Goal: Book appointment/travel/reservation

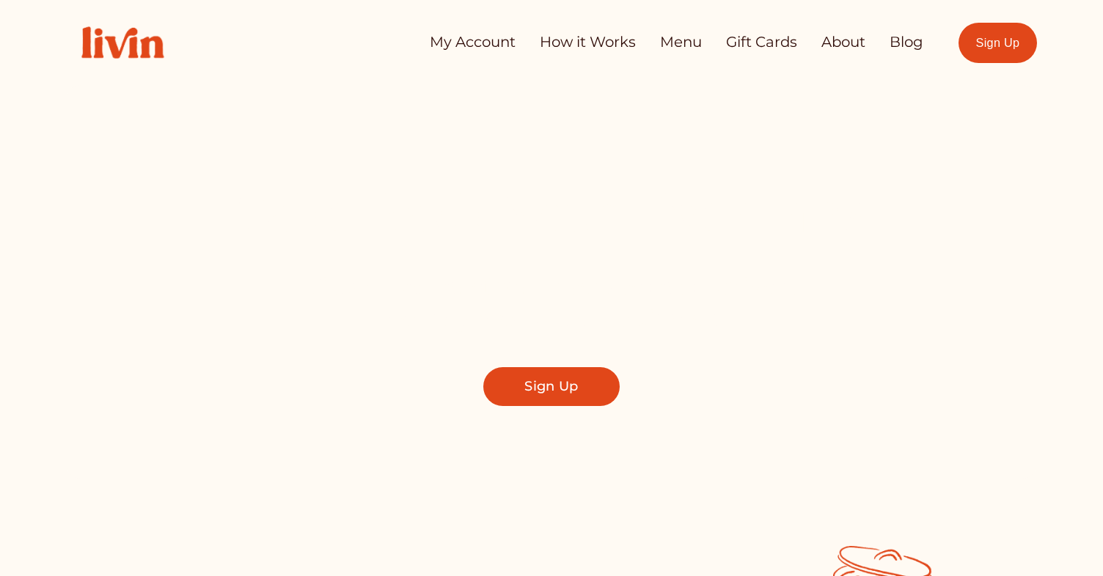
click at [986, 37] on link "Sign Up" at bounding box center [997, 43] width 78 height 40
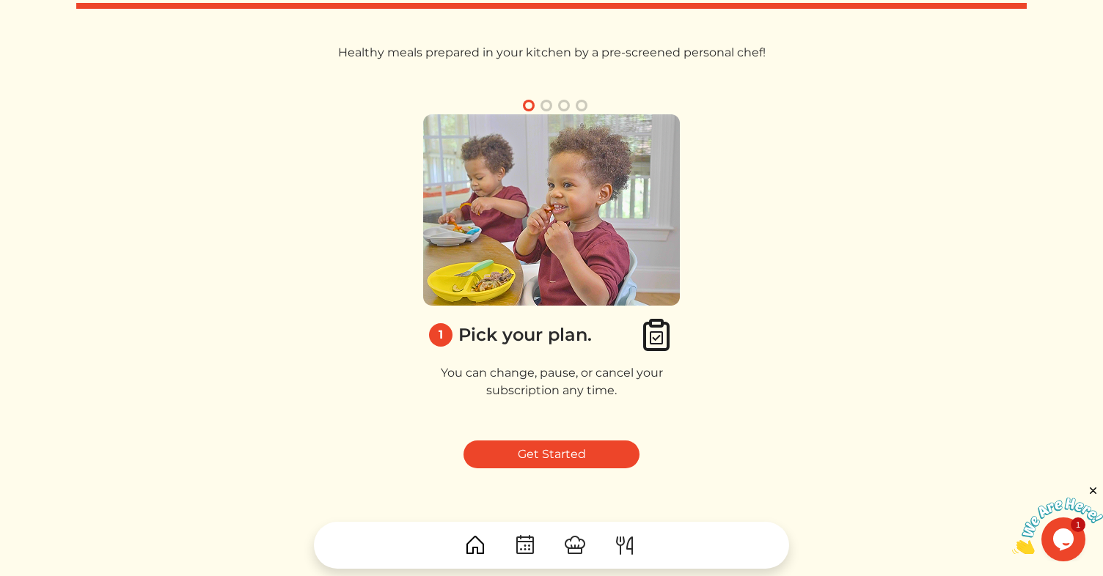
scroll to position [69, 0]
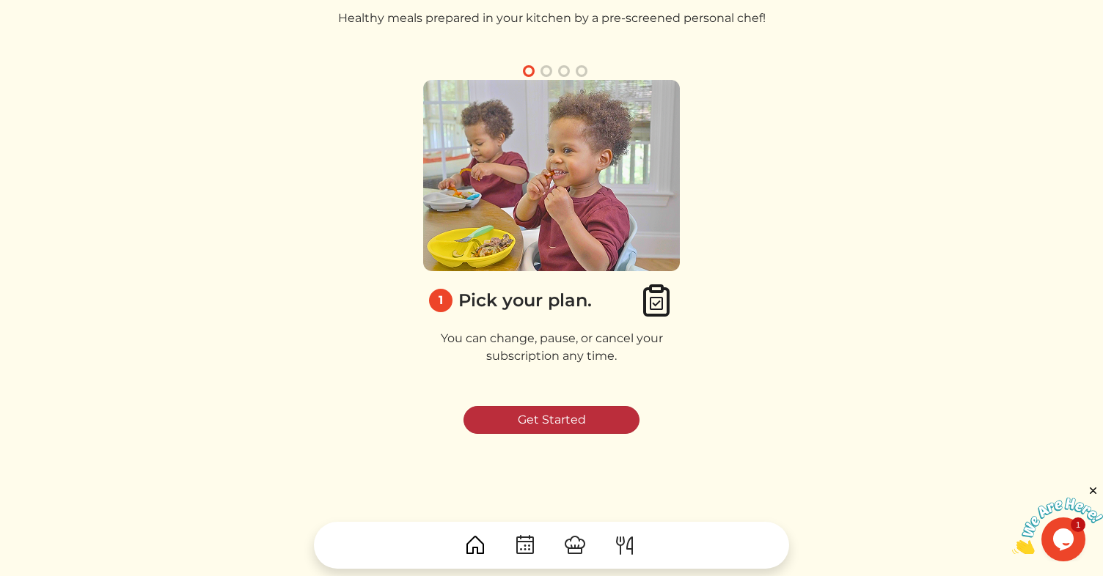
click at [546, 424] on link "Get Started" at bounding box center [551, 420] width 176 height 28
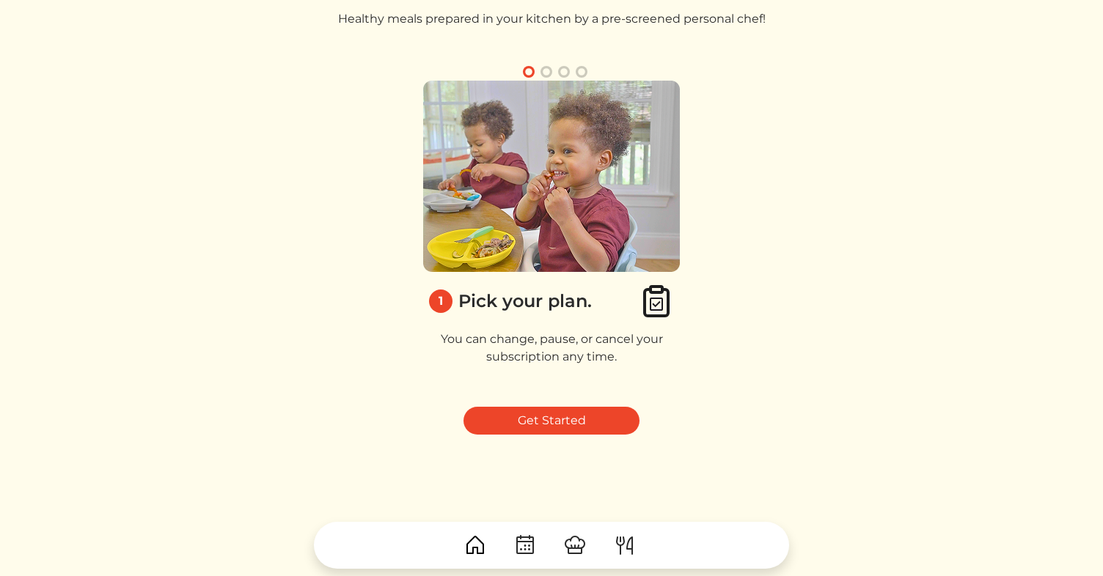
scroll to position [69, 0]
click at [548, 71] on button "button" at bounding box center [546, 71] width 18 height 18
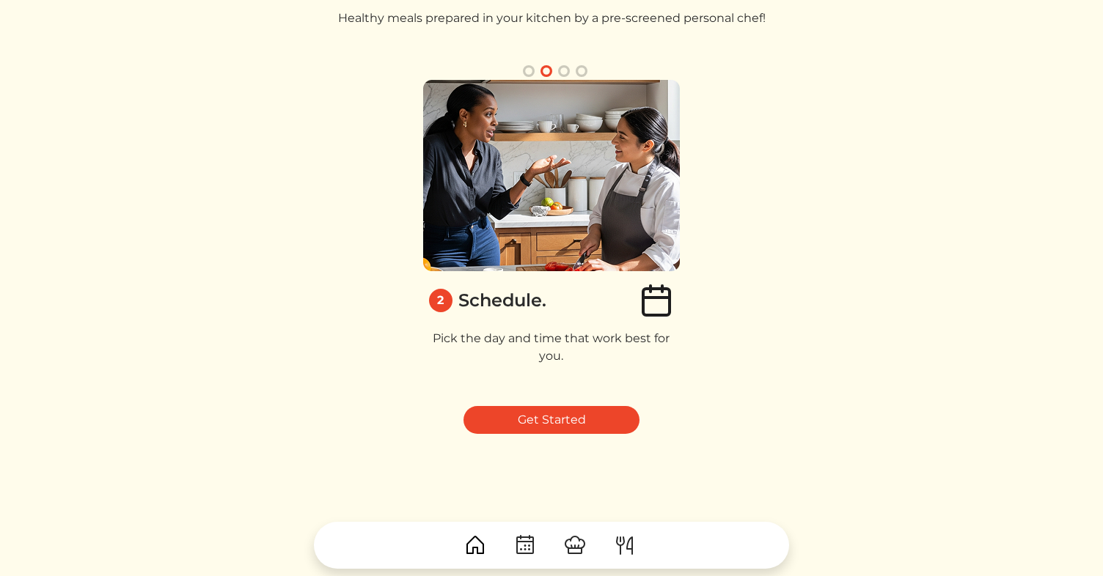
click at [529, 72] on button "button" at bounding box center [529, 71] width 18 height 18
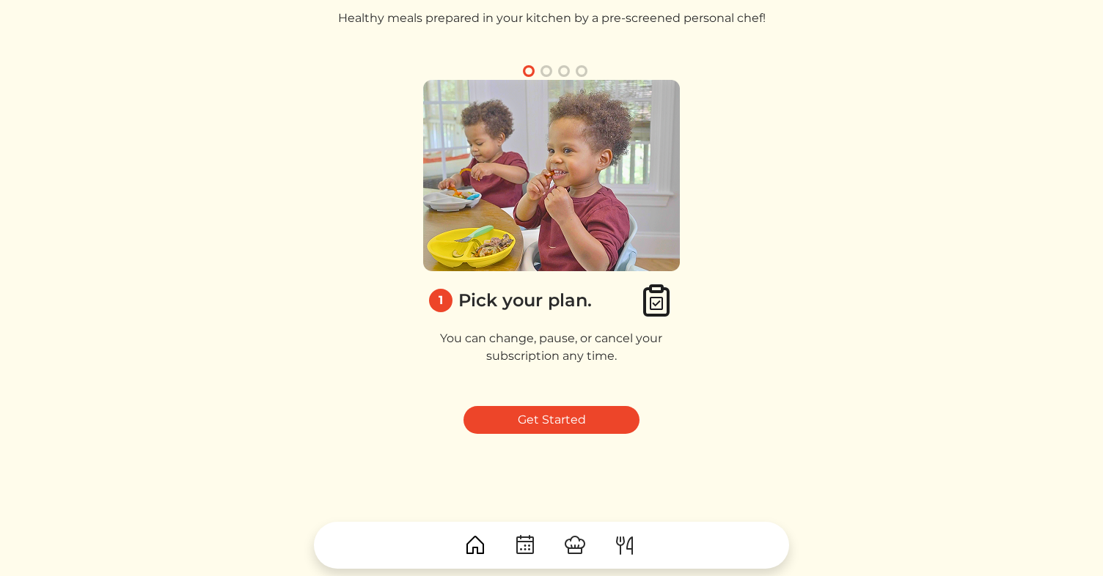
click at [545, 72] on button "button" at bounding box center [546, 71] width 18 height 18
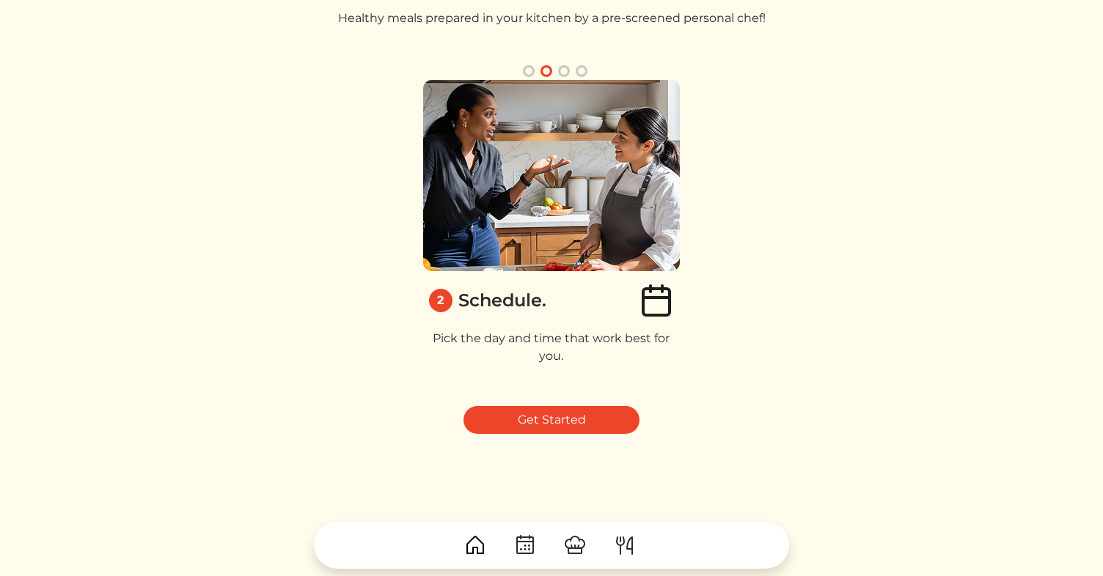
click at [566, 71] on button "button" at bounding box center [564, 71] width 18 height 18
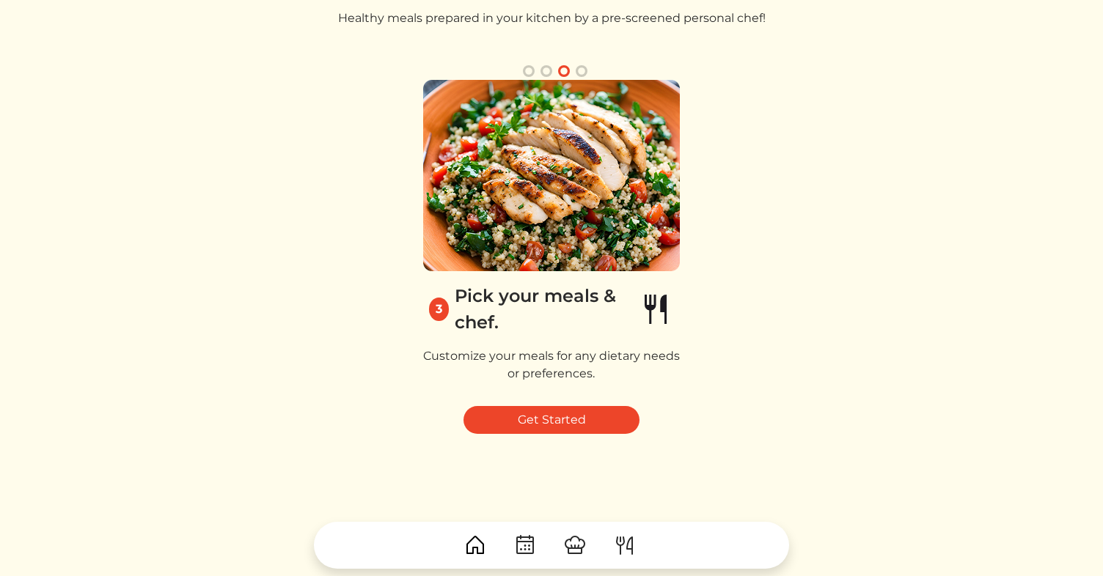
click at [581, 70] on button "button" at bounding box center [582, 71] width 18 height 18
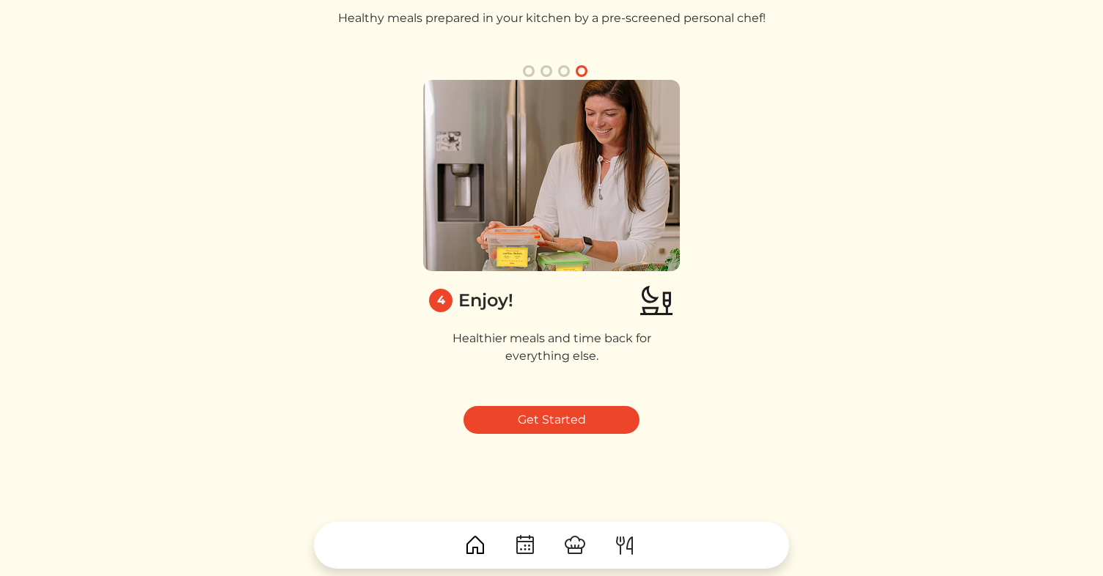
click at [532, 72] on button "button" at bounding box center [529, 71] width 18 height 18
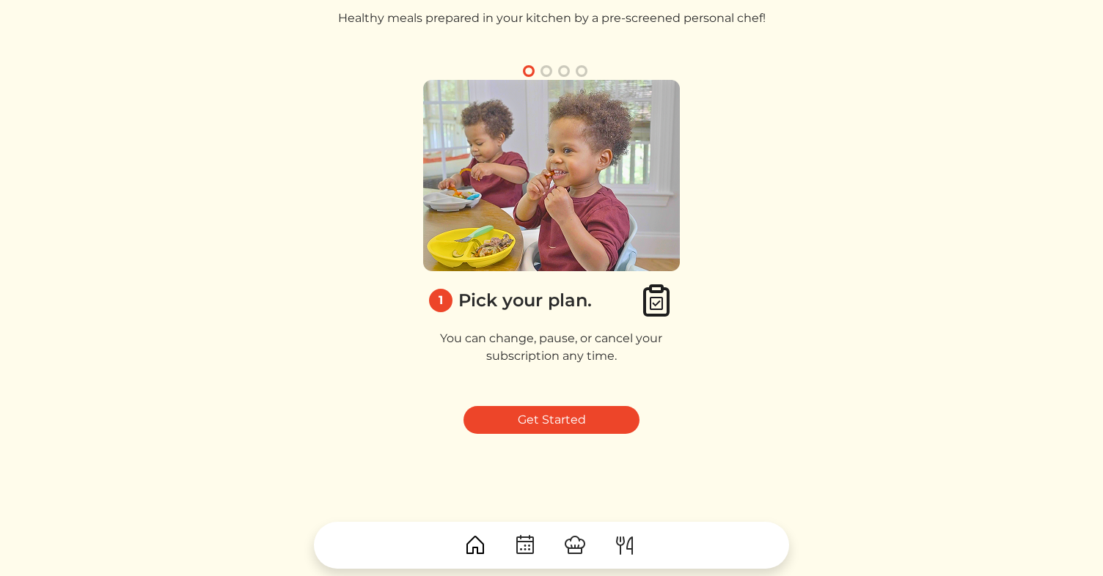
click at [549, 72] on button "button" at bounding box center [546, 71] width 18 height 18
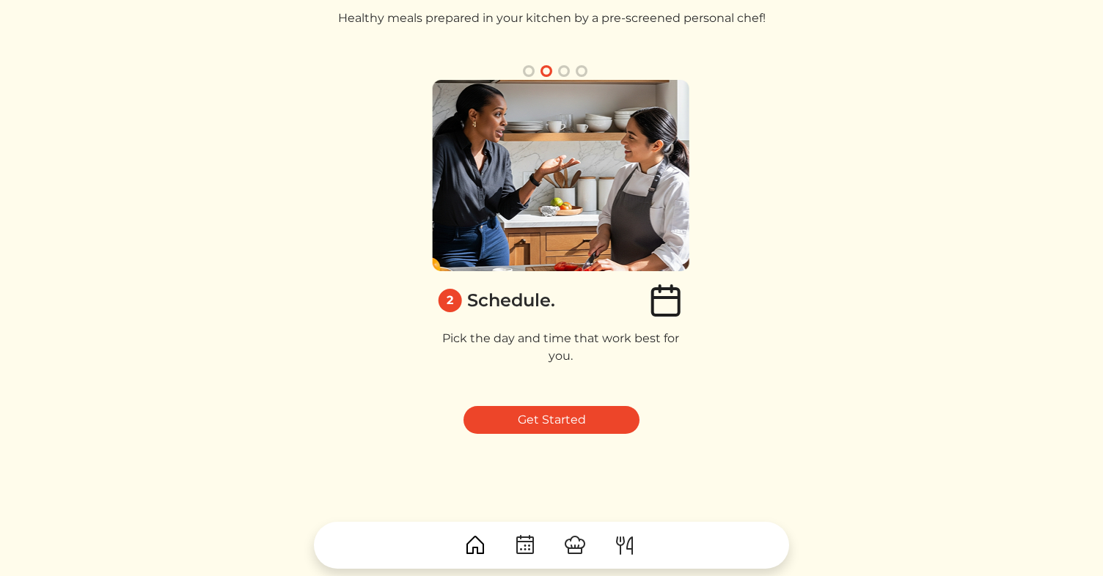
click at [562, 73] on button "button" at bounding box center [564, 71] width 18 height 18
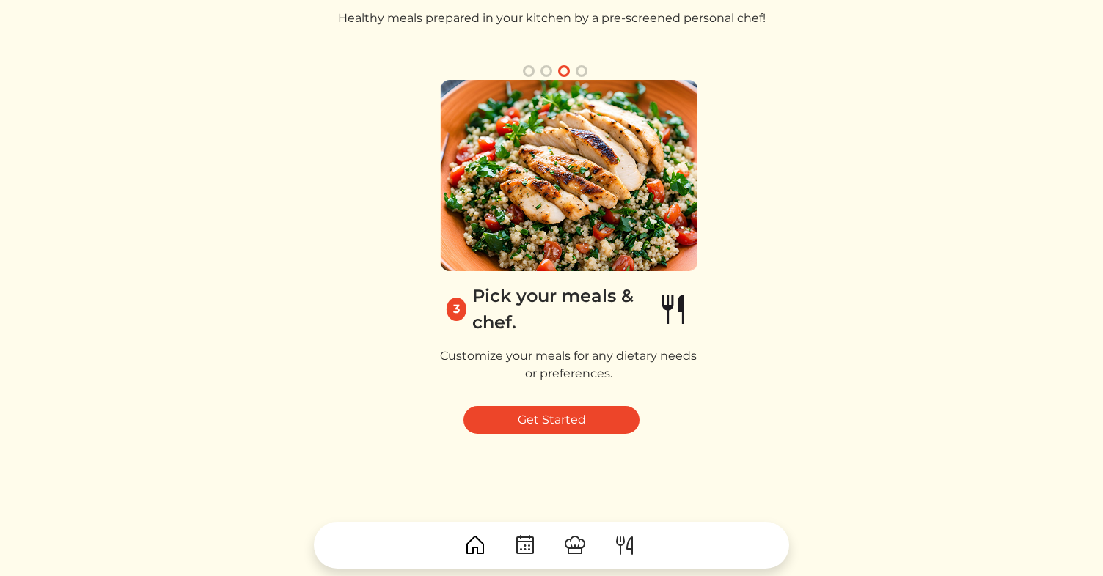
click at [579, 70] on button "button" at bounding box center [582, 71] width 18 height 18
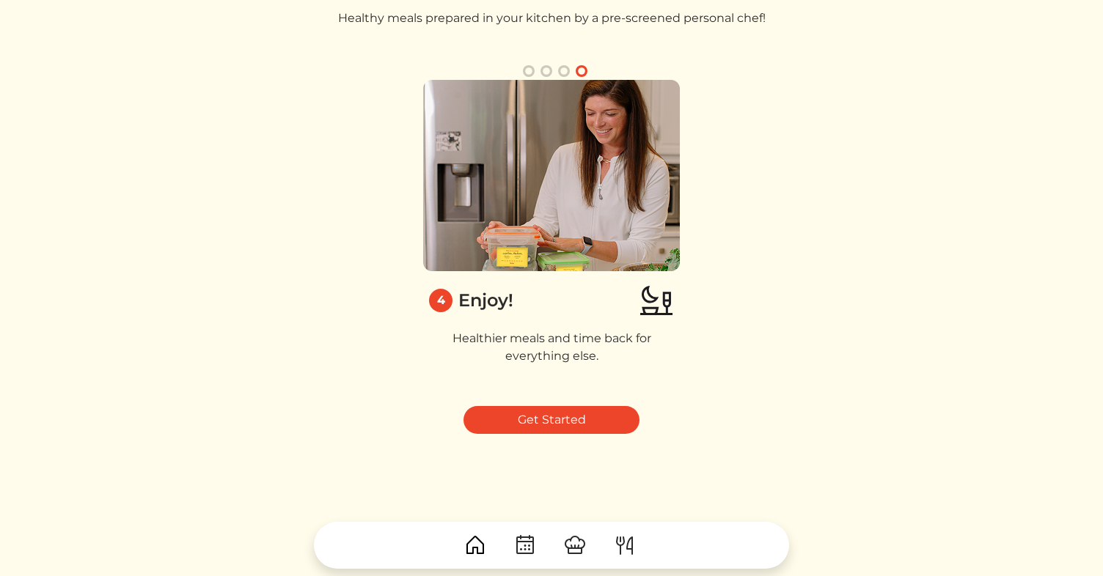
click at [533, 69] on button "button" at bounding box center [529, 71] width 18 height 18
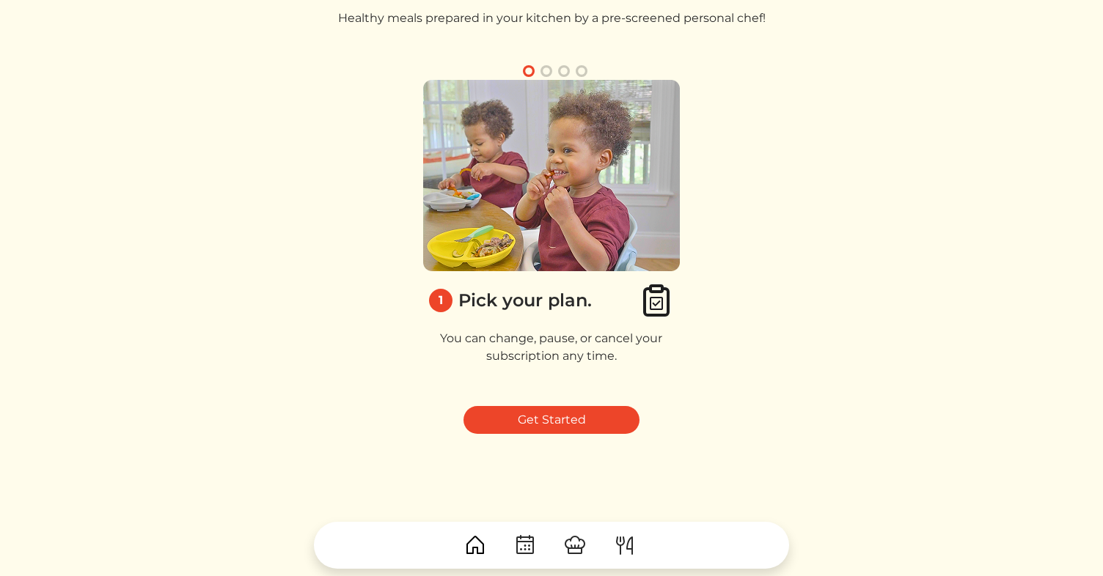
click at [547, 69] on button "button" at bounding box center [546, 71] width 18 height 18
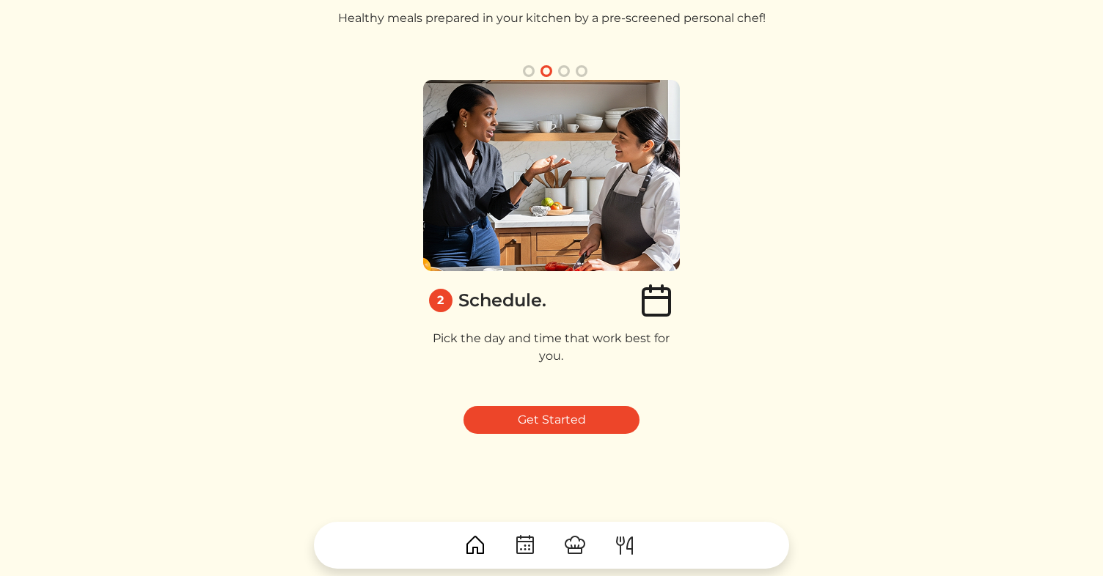
click at [564, 72] on button "button" at bounding box center [564, 71] width 18 height 18
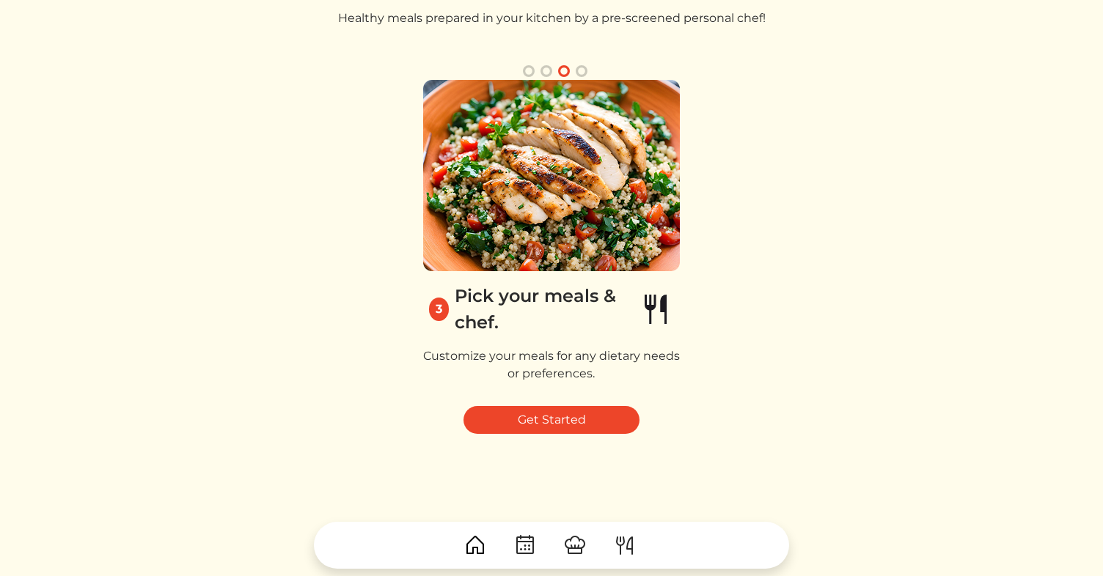
click at [529, 71] on button "button" at bounding box center [529, 71] width 18 height 18
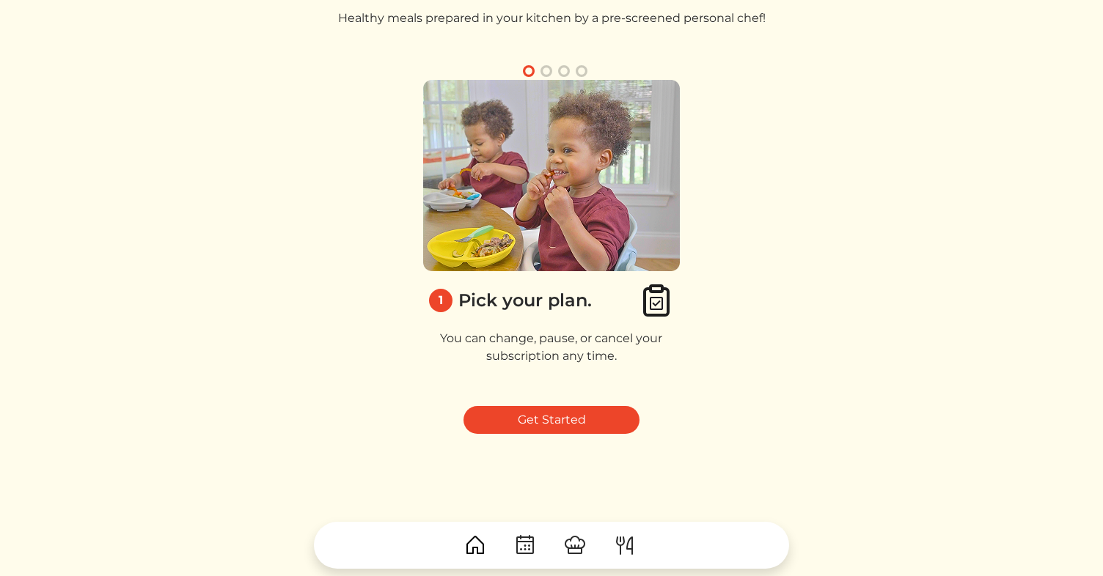
click at [546, 70] on button "button" at bounding box center [546, 71] width 18 height 18
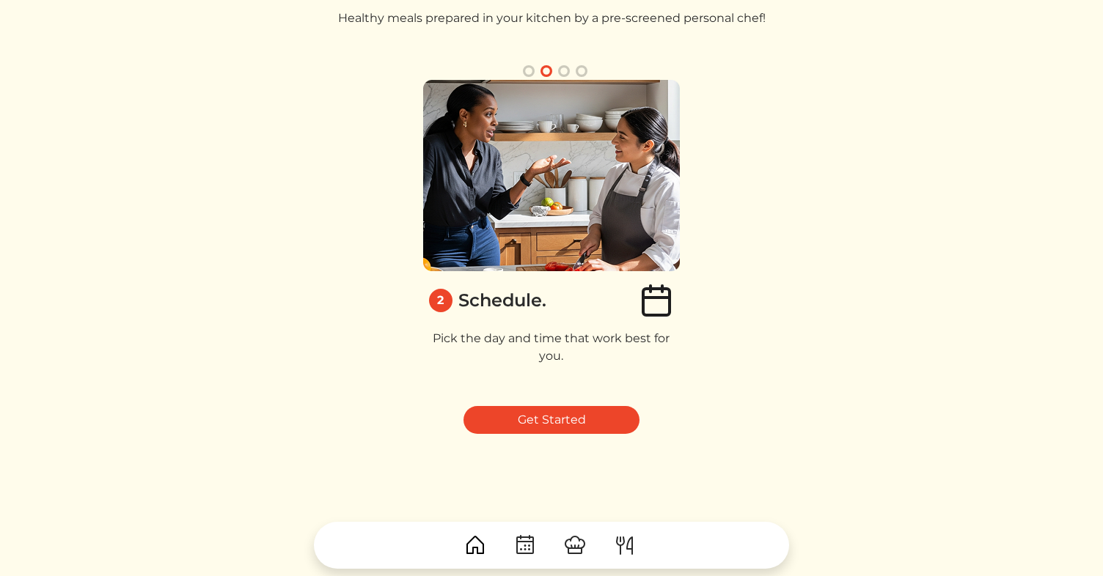
click at [565, 72] on button "button" at bounding box center [564, 71] width 18 height 18
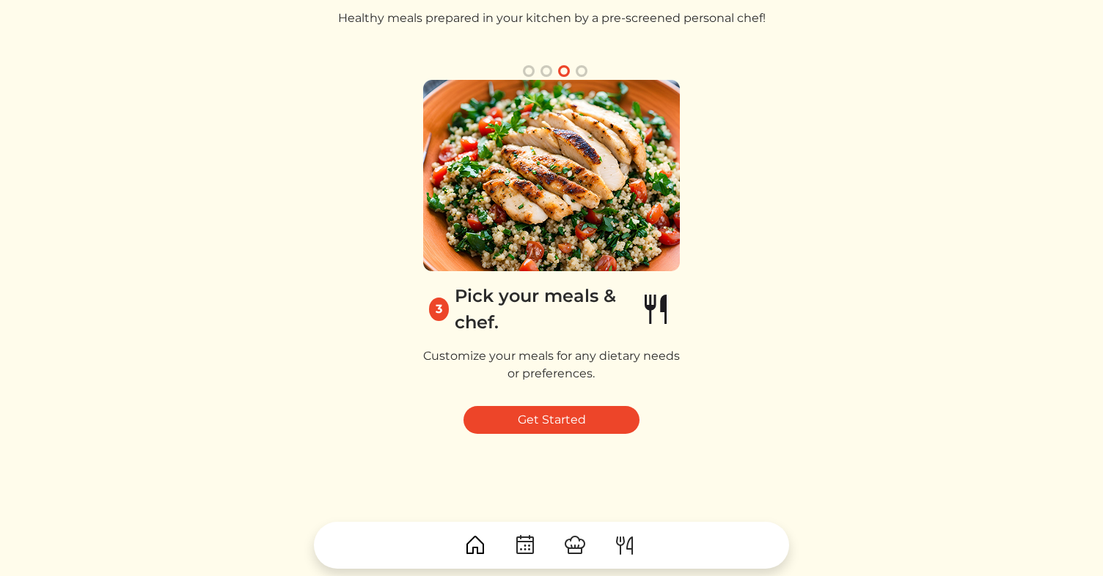
click at [583, 67] on button "button" at bounding box center [582, 71] width 18 height 18
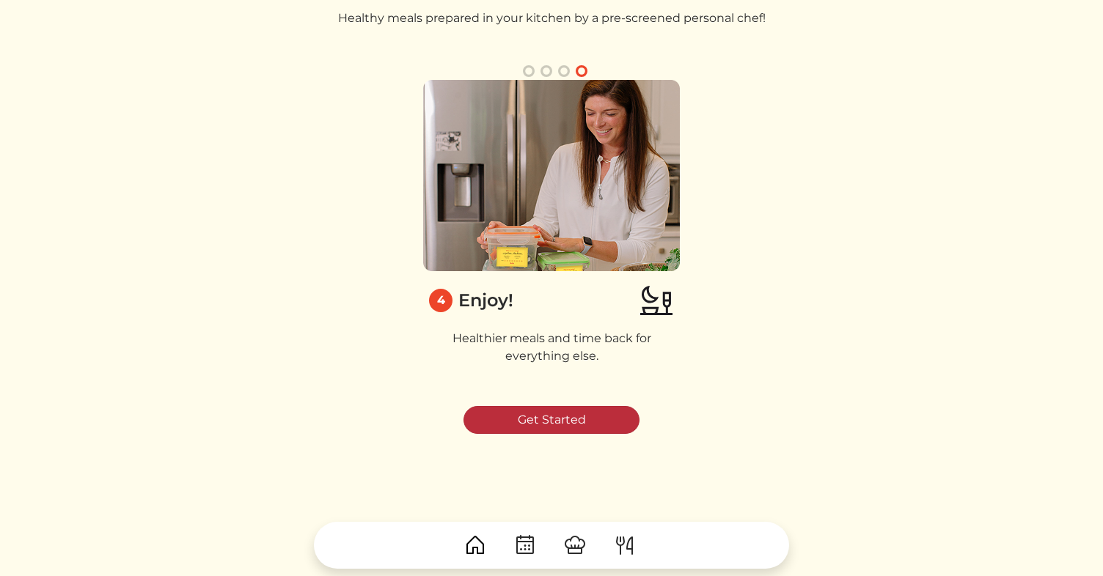
click at [538, 430] on link "Get Started" at bounding box center [551, 420] width 176 height 28
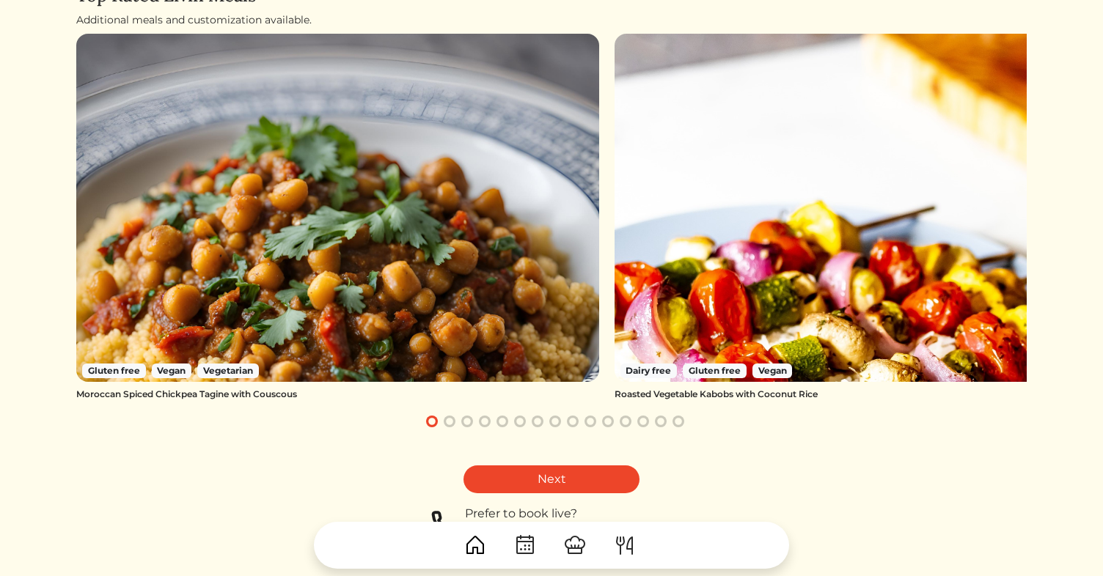
scroll to position [142, 0]
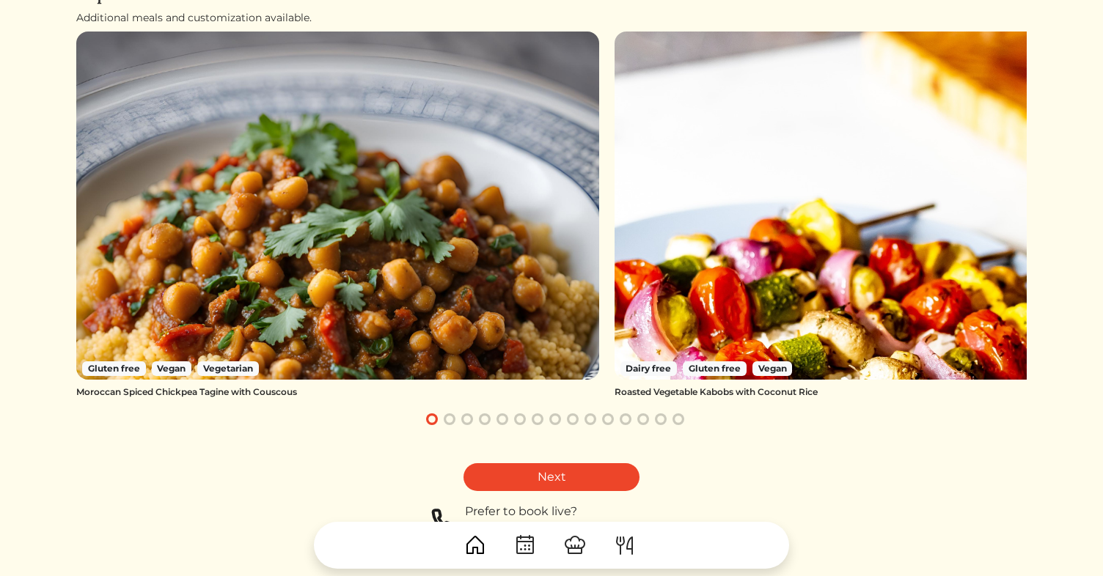
click at [451, 420] on button "button" at bounding box center [450, 420] width 18 height 18
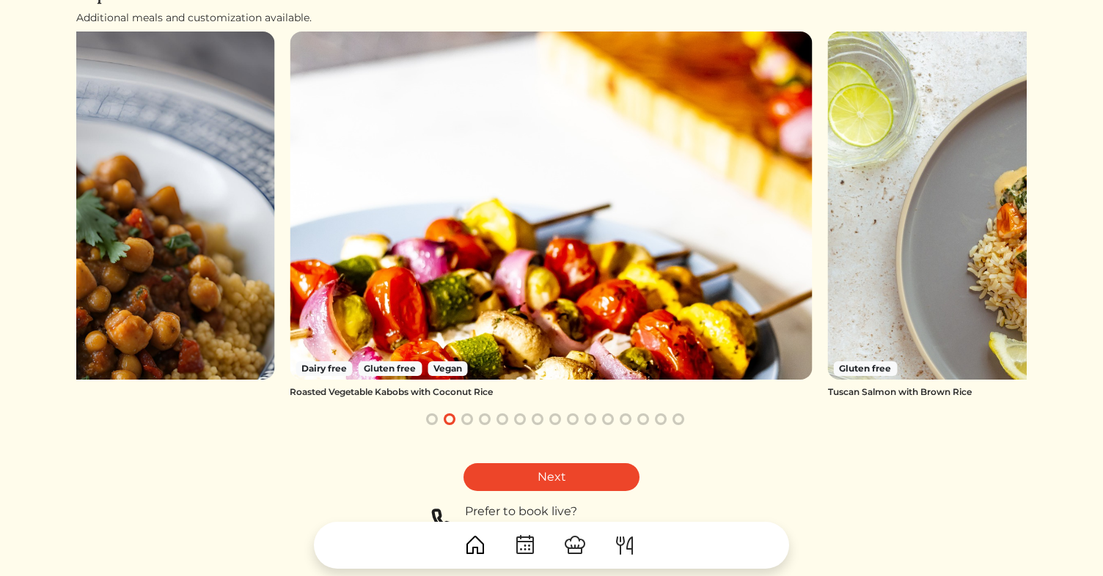
click at [466, 422] on button "button" at bounding box center [467, 420] width 18 height 18
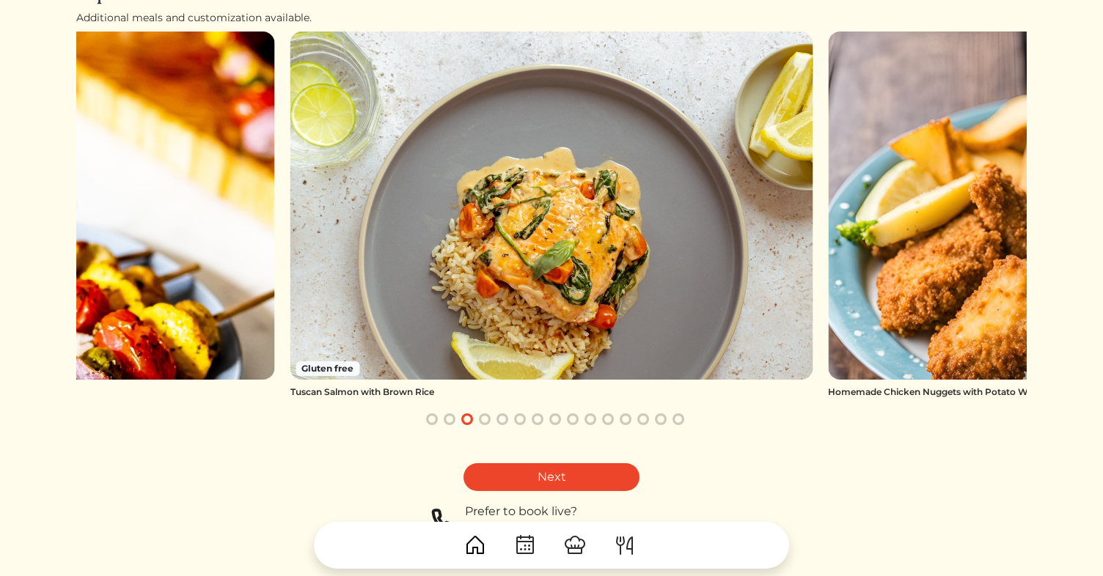
click at [491, 416] on button "button" at bounding box center [485, 420] width 18 height 18
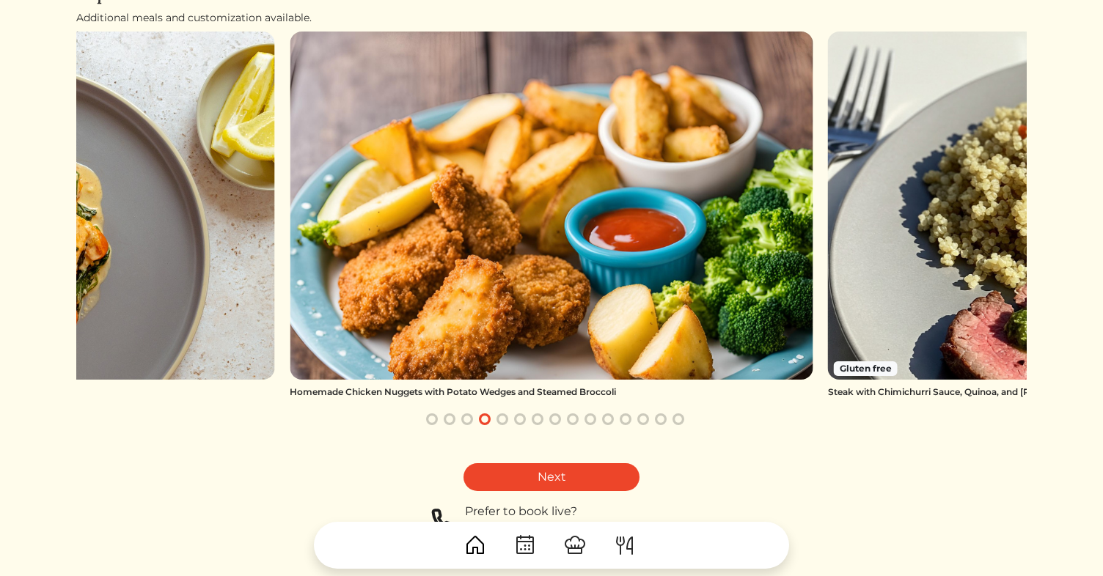
click at [504, 417] on button "button" at bounding box center [502, 420] width 18 height 18
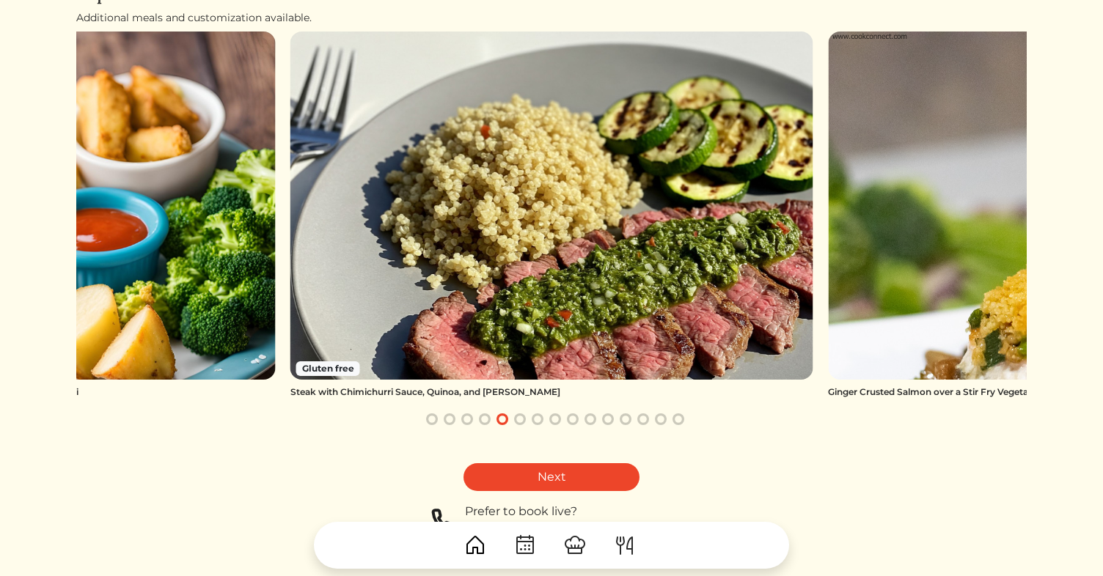
click at [521, 422] on button "button" at bounding box center [520, 420] width 18 height 18
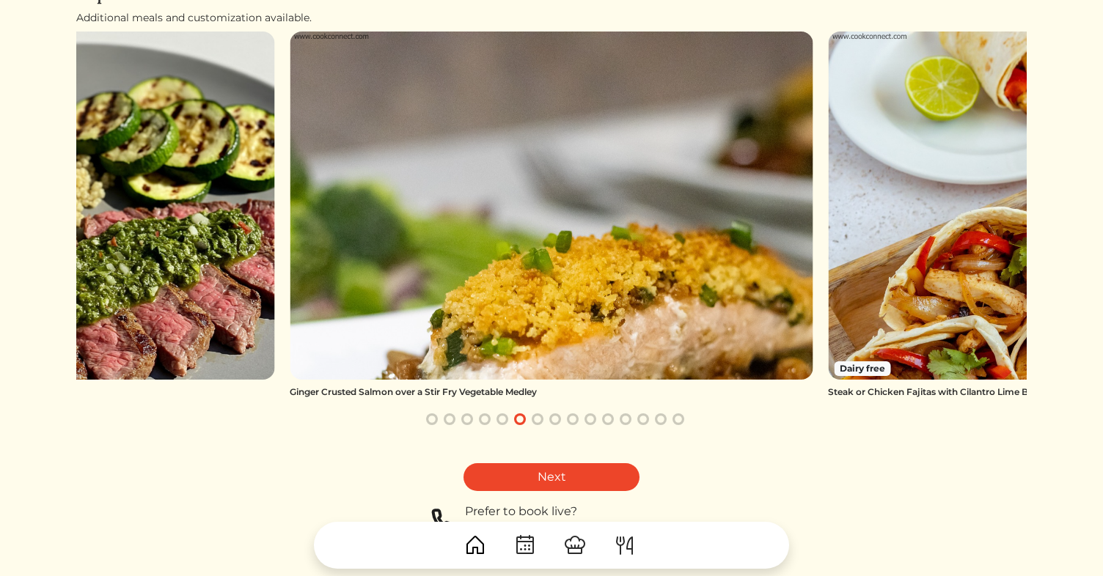
click at [534, 422] on button "button" at bounding box center [538, 420] width 18 height 18
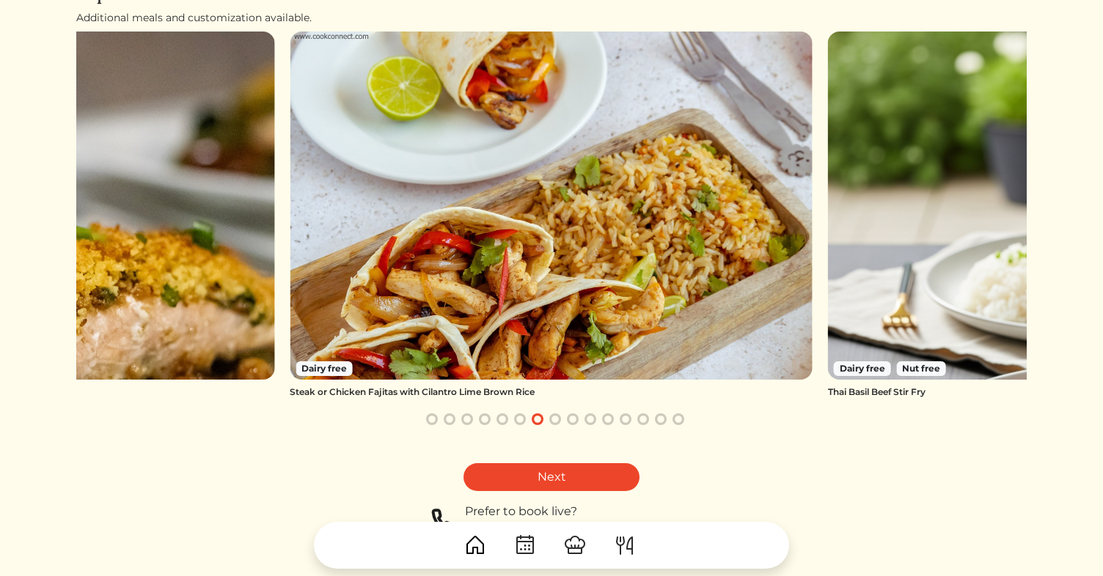
click at [554, 421] on button "button" at bounding box center [555, 420] width 18 height 18
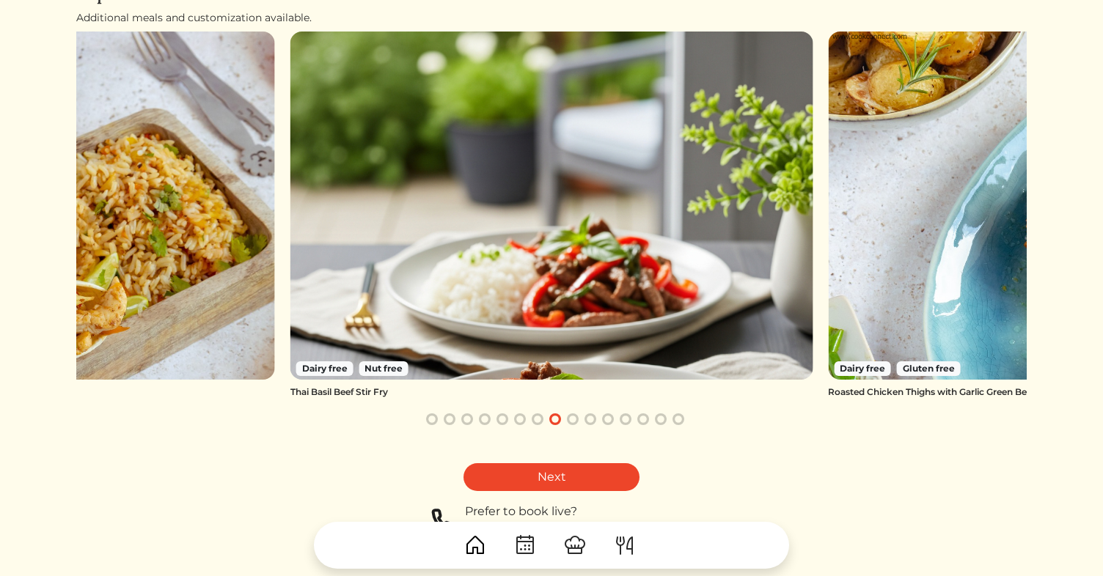
click at [573, 422] on button "button" at bounding box center [573, 420] width 18 height 18
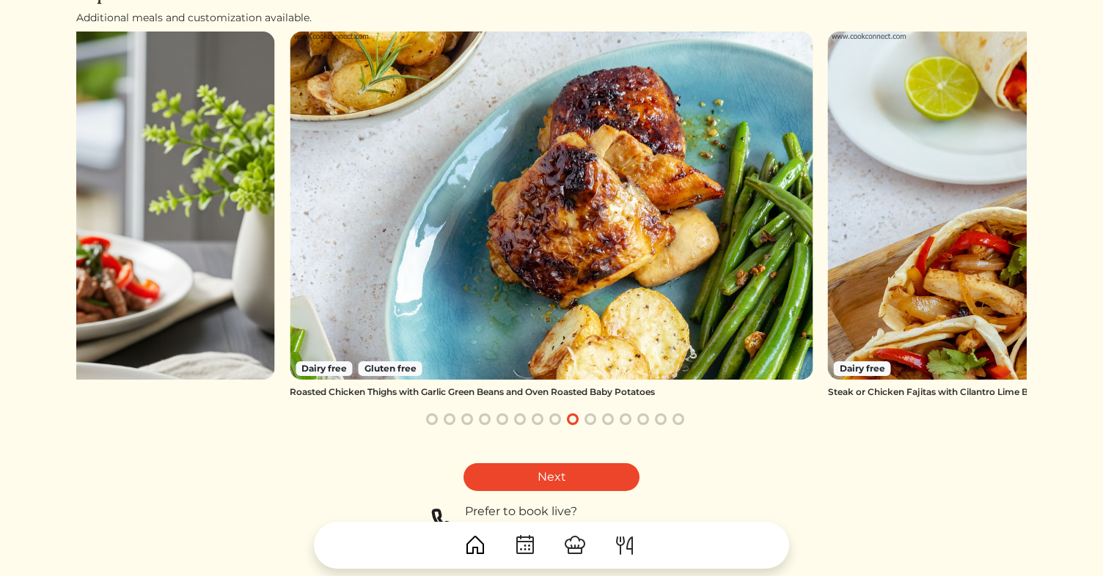
click at [585, 420] on button "button" at bounding box center [590, 420] width 18 height 18
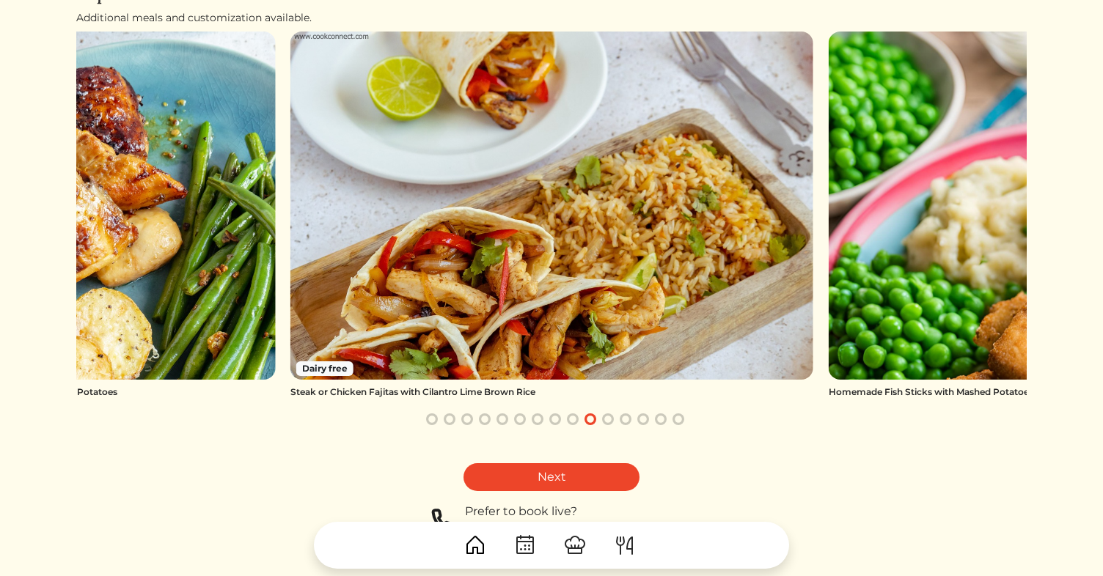
click at [607, 419] on button "button" at bounding box center [608, 420] width 18 height 18
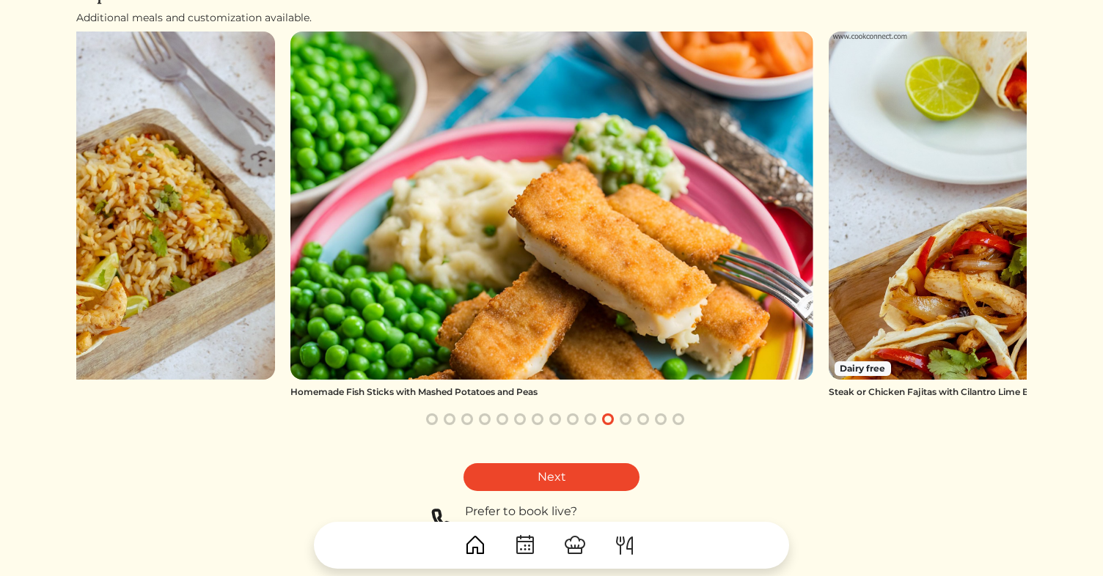
click at [628, 422] on button "button" at bounding box center [626, 420] width 18 height 18
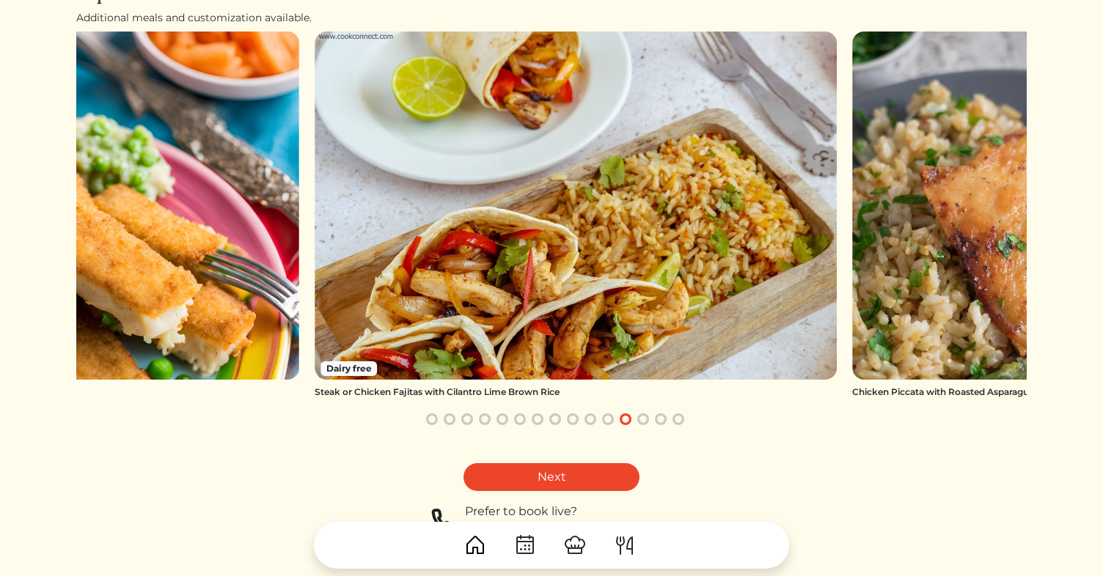
click at [643, 422] on button "button" at bounding box center [643, 420] width 18 height 18
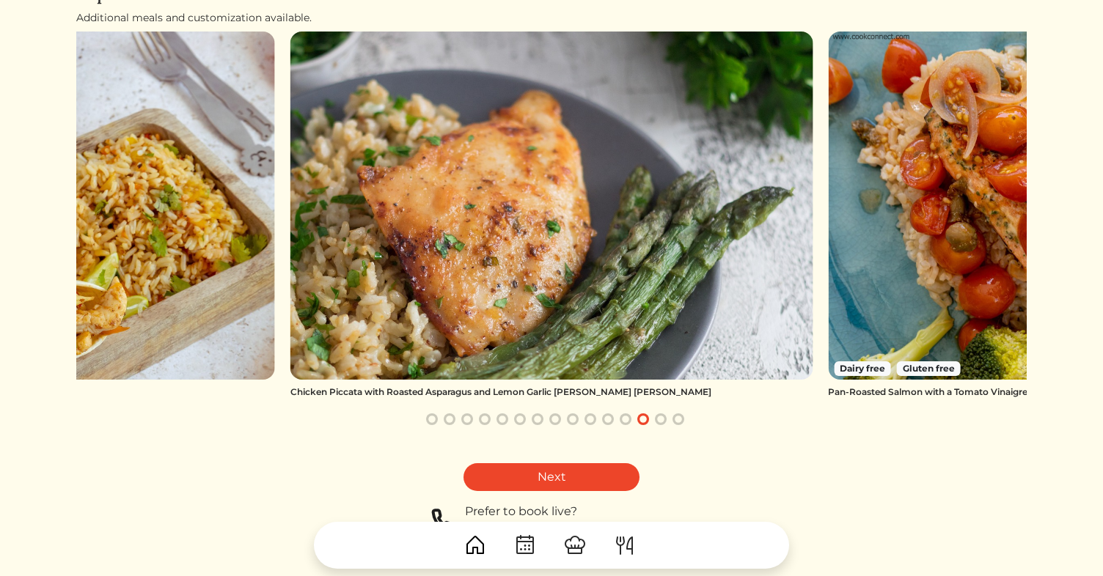
click at [661, 422] on button "button" at bounding box center [661, 420] width 18 height 18
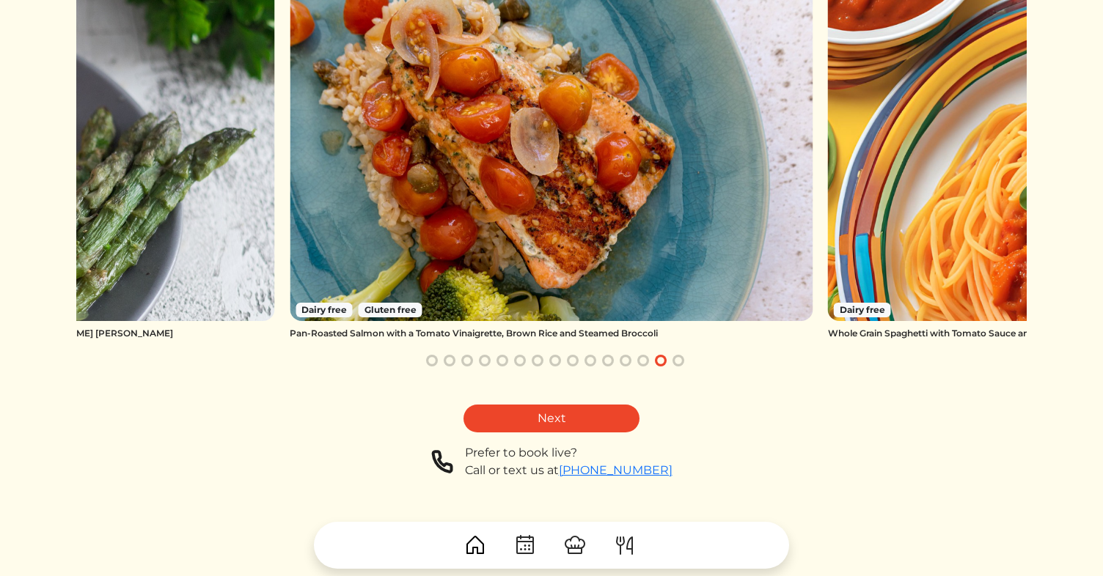
scroll to position [207, 0]
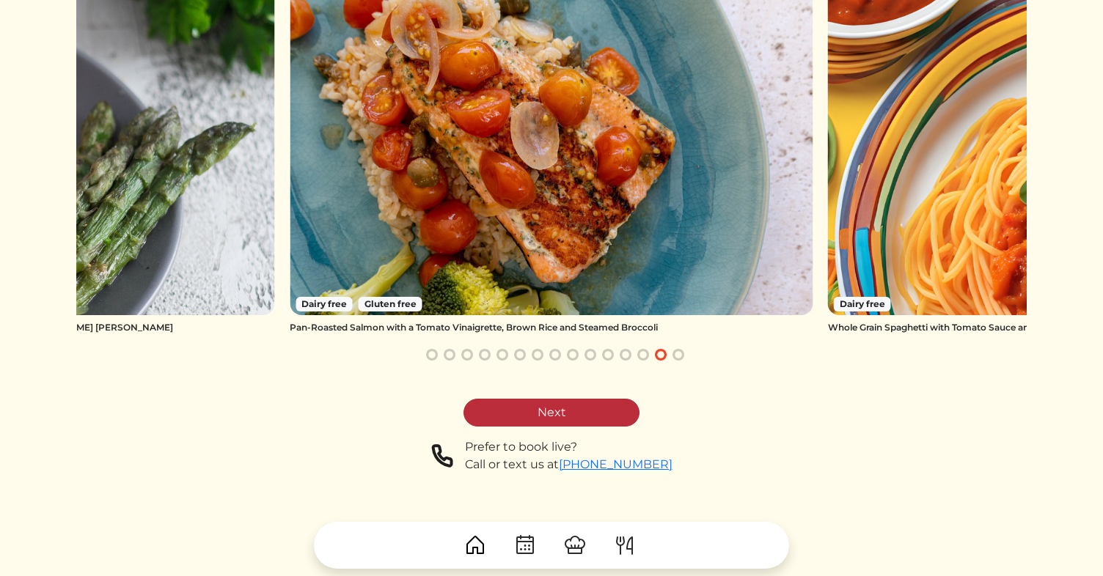
click at [605, 409] on link "Next" at bounding box center [551, 413] width 176 height 28
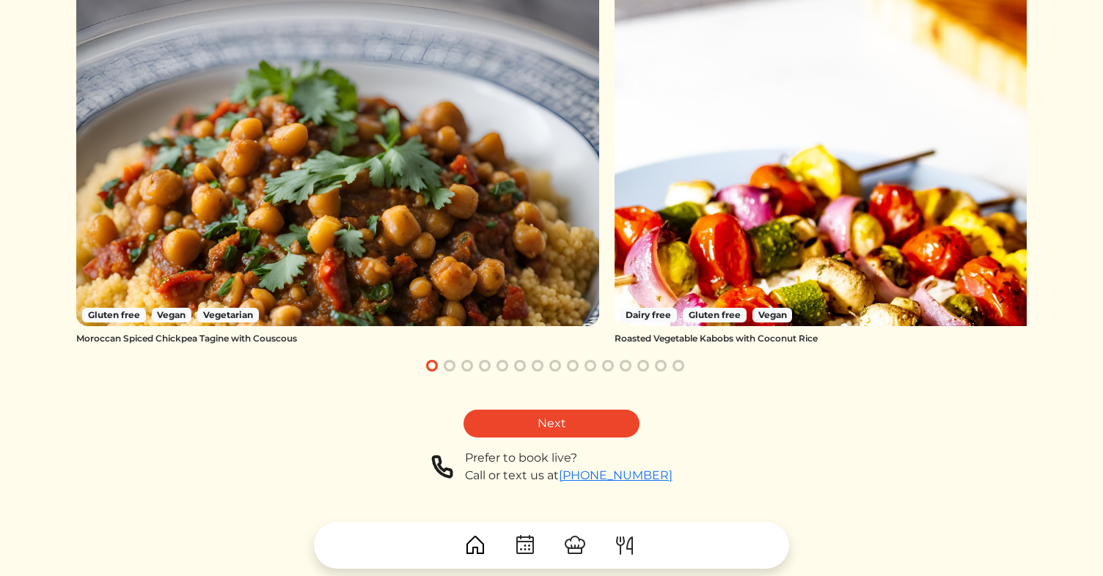
scroll to position [194, 0]
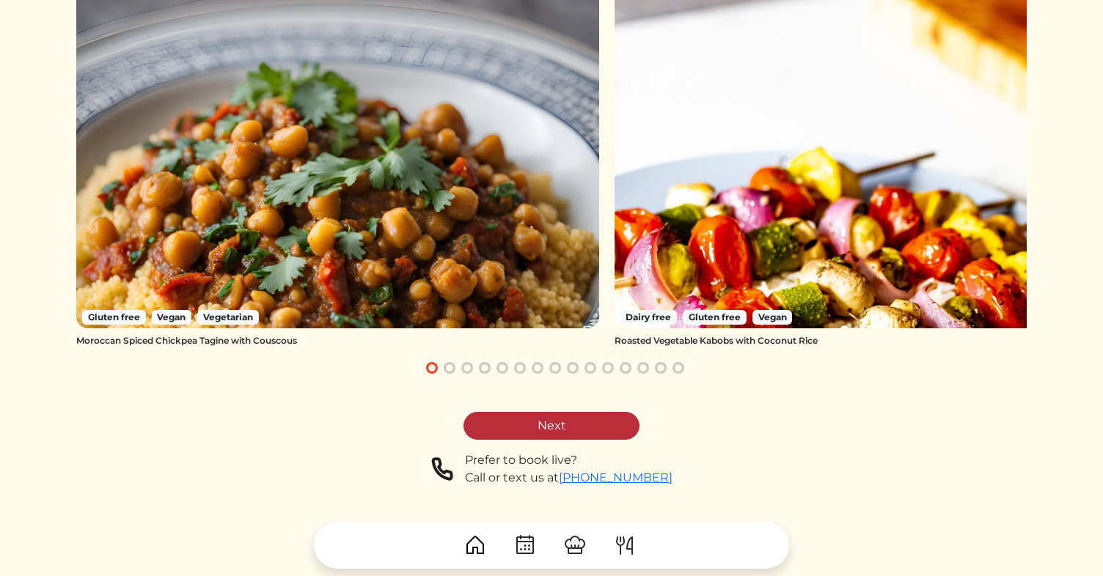
click at [595, 425] on link "Next" at bounding box center [551, 426] width 176 height 28
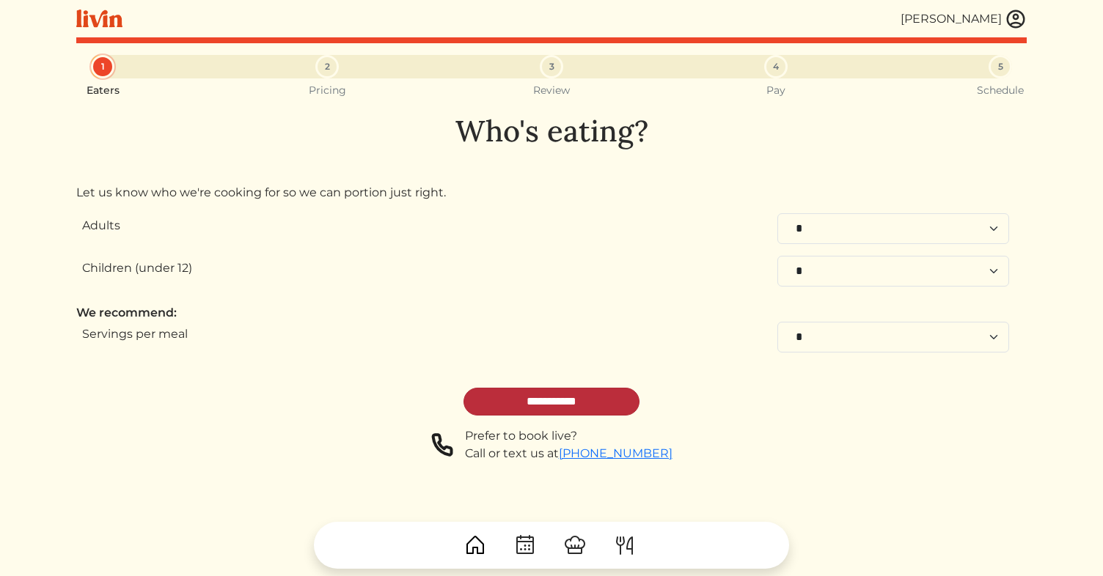
click at [598, 404] on input "**********" at bounding box center [551, 402] width 176 height 28
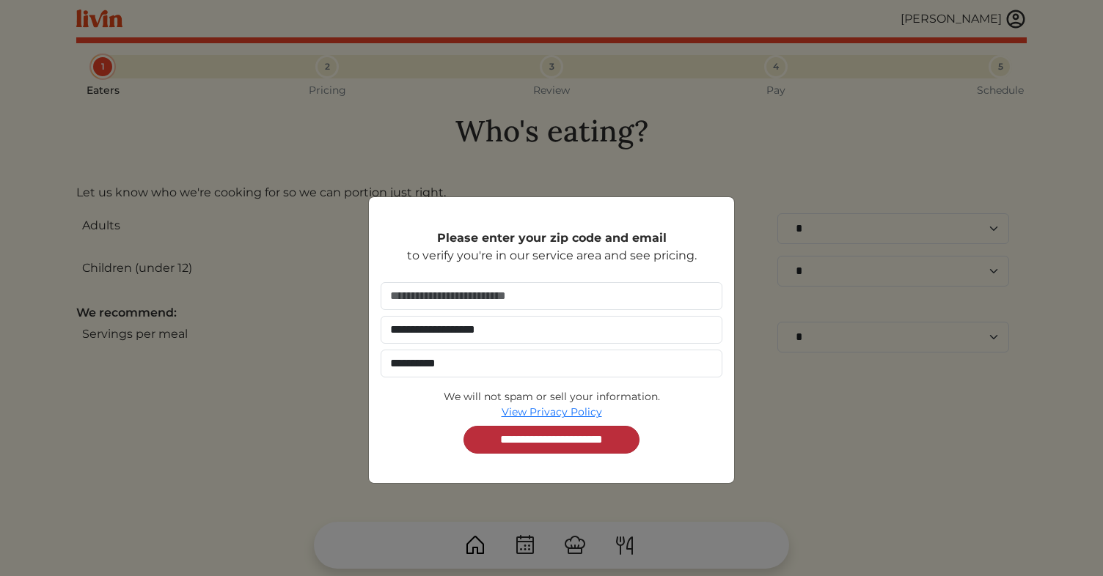
click at [584, 438] on input "**********" at bounding box center [551, 440] width 176 height 28
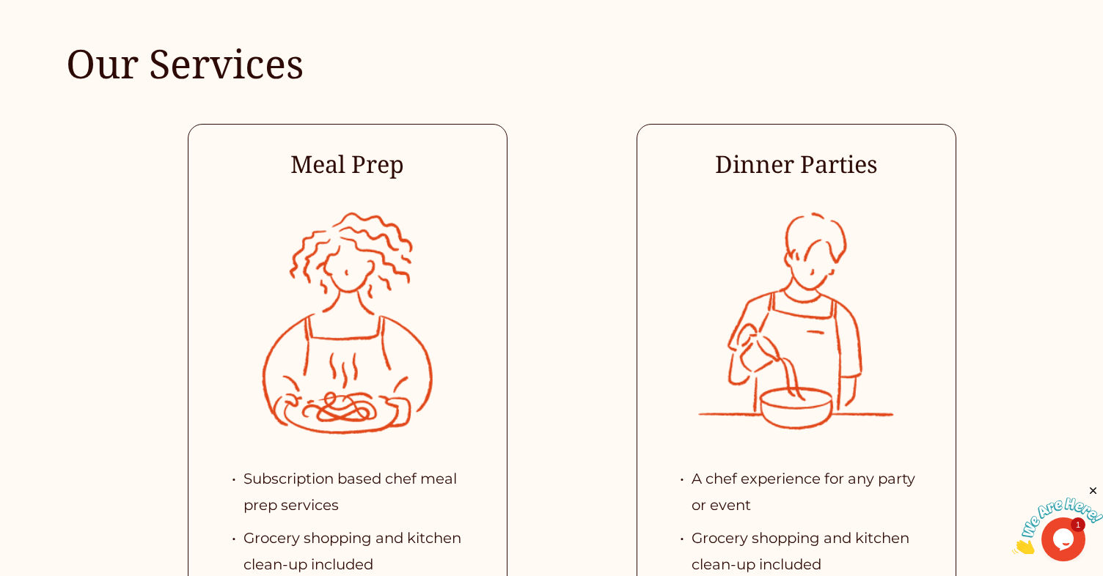
scroll to position [2818, 0]
click at [881, 150] on h4 "Dinner Parties" at bounding box center [796, 166] width 318 height 32
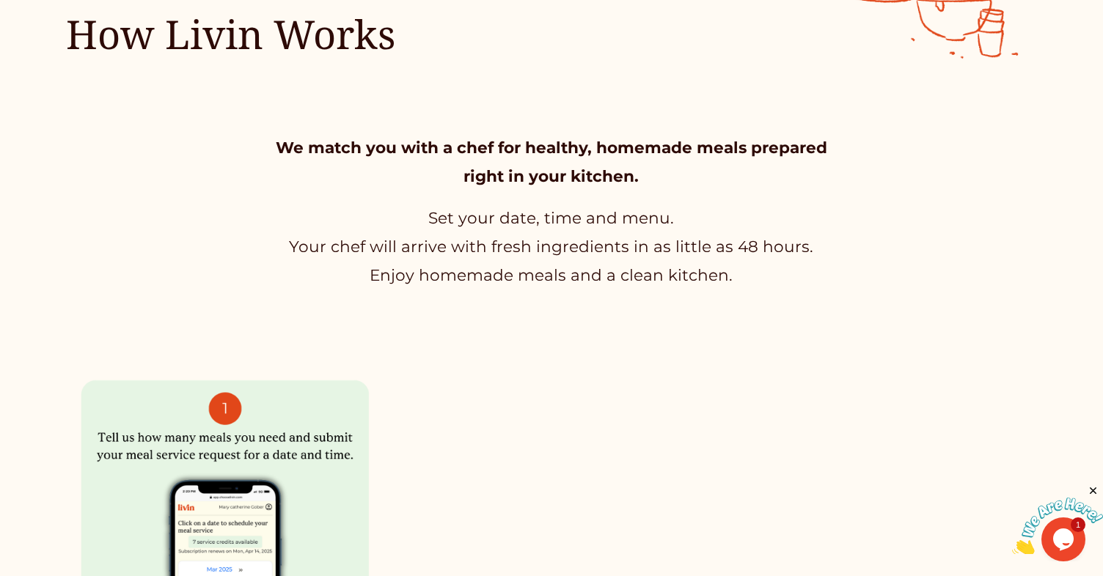
scroll to position [0, 0]
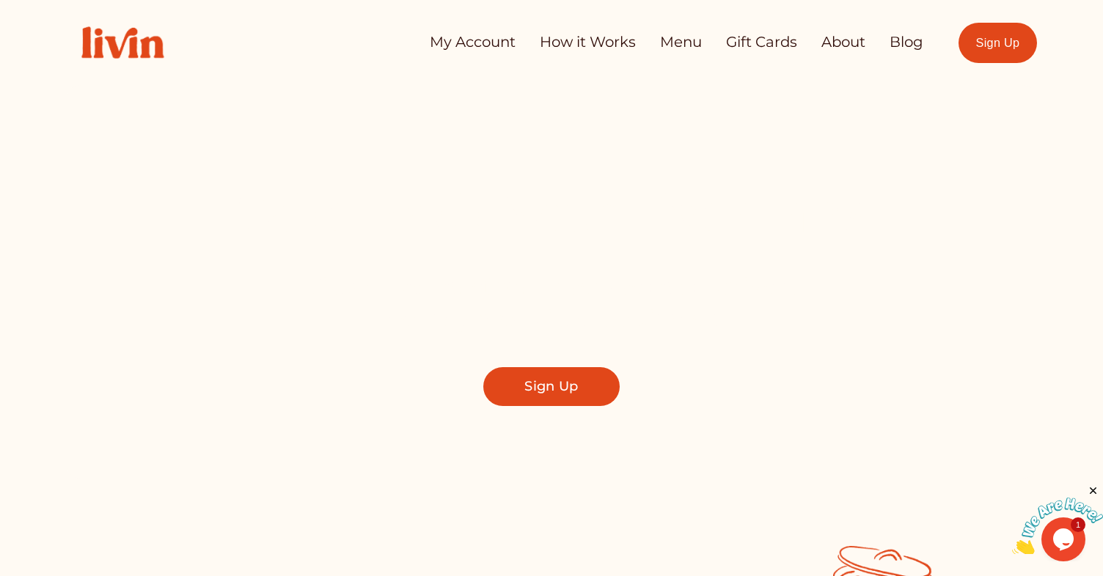
click at [572, 378] on link "Sign Up" at bounding box center [551, 386] width 136 height 39
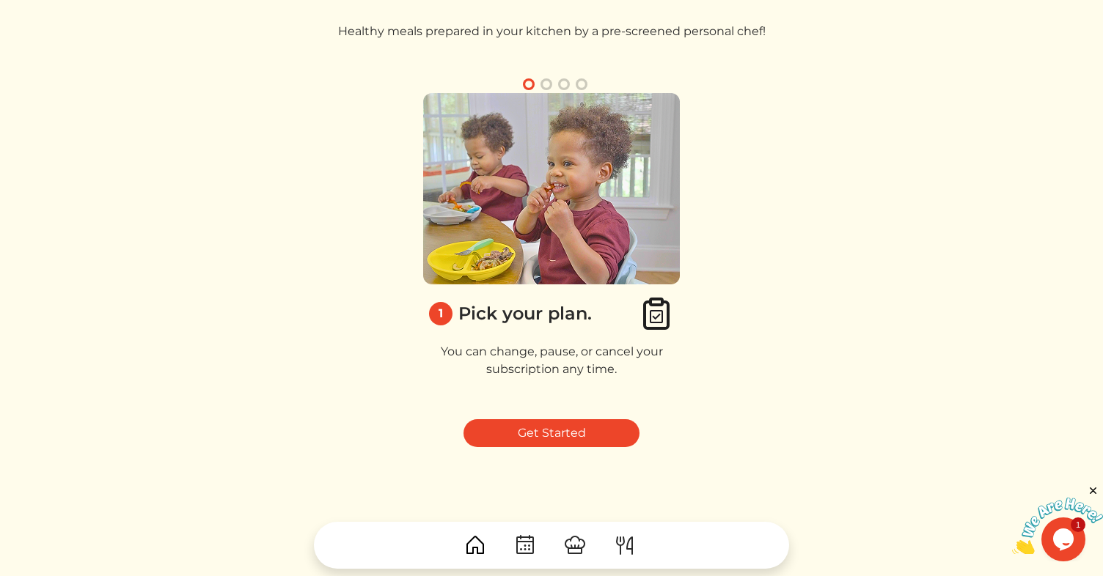
scroll to position [54, 0]
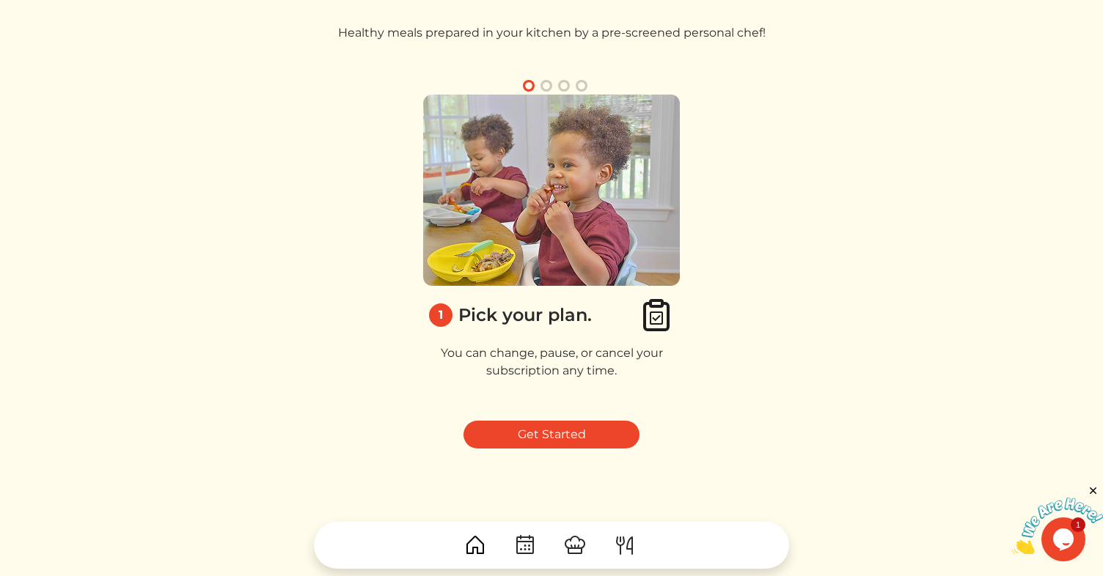
click at [548, 84] on button "button" at bounding box center [546, 86] width 18 height 18
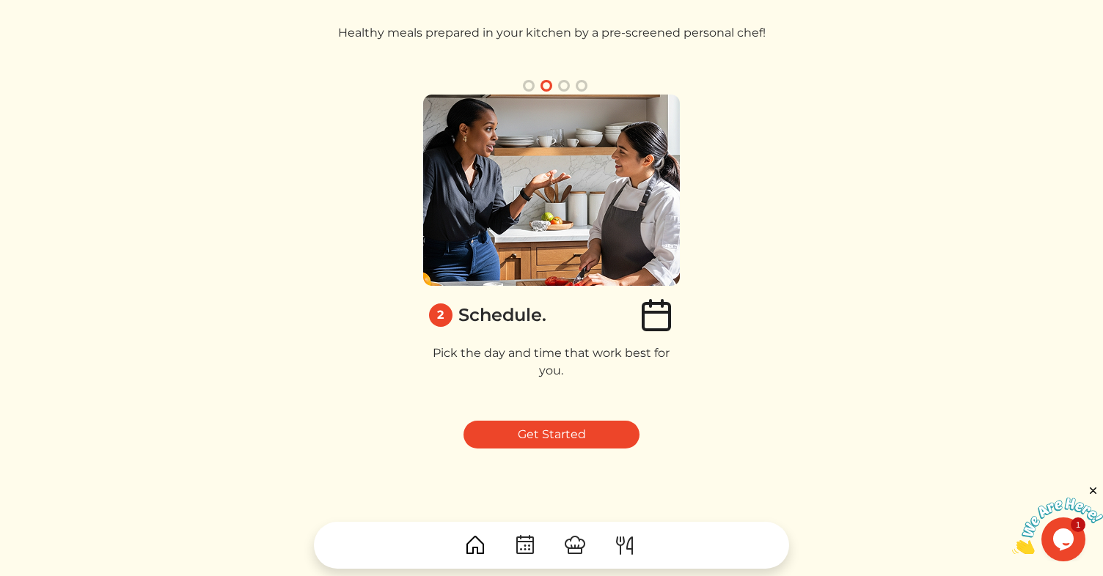
click at [562, 85] on button "button" at bounding box center [564, 86] width 18 height 18
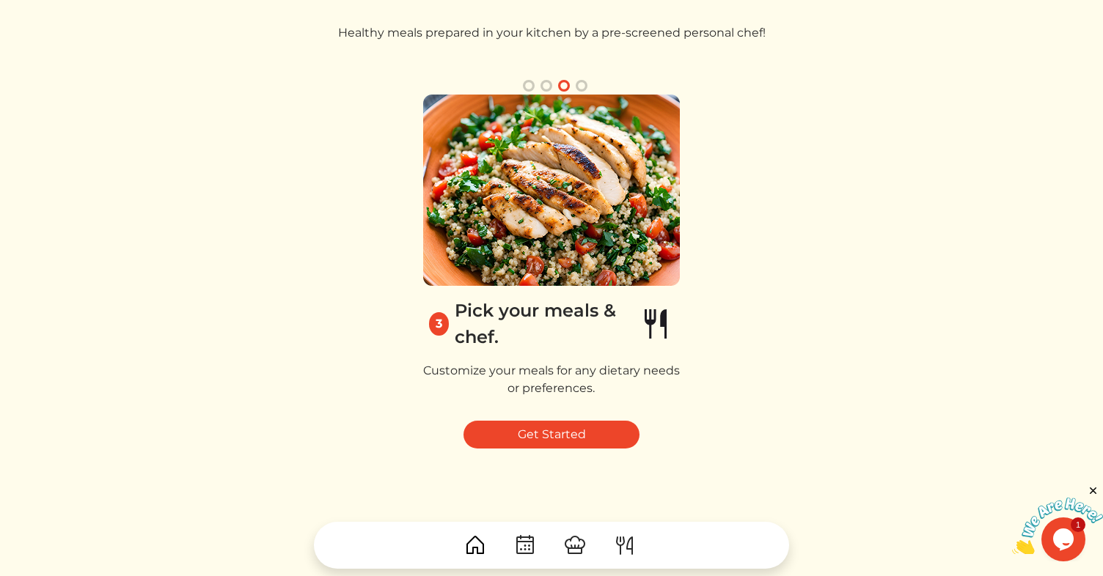
click at [579, 84] on button "button" at bounding box center [582, 86] width 18 height 18
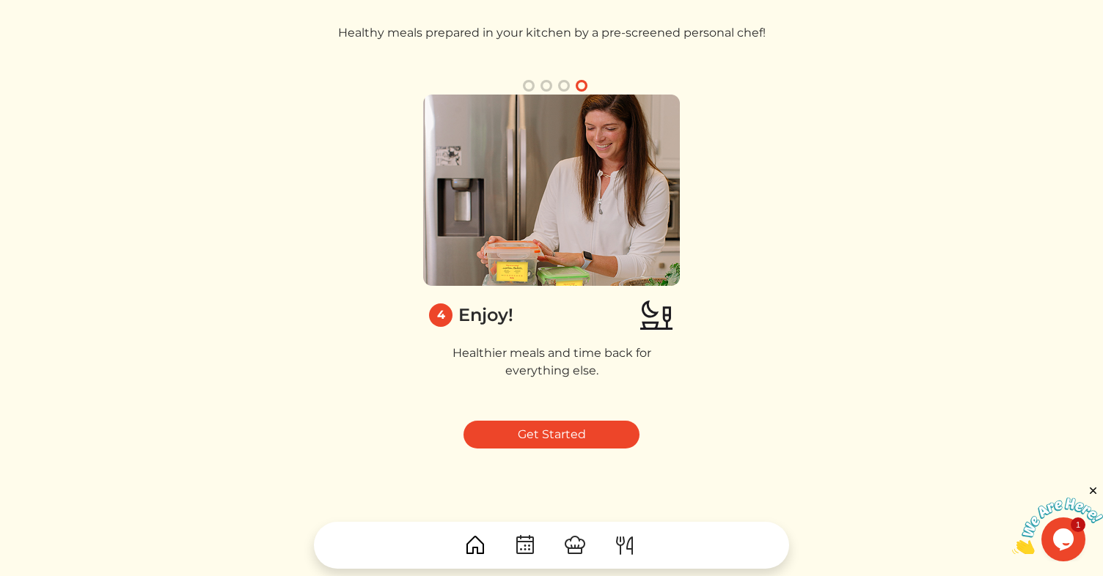
click at [562, 84] on button "button" at bounding box center [564, 86] width 18 height 18
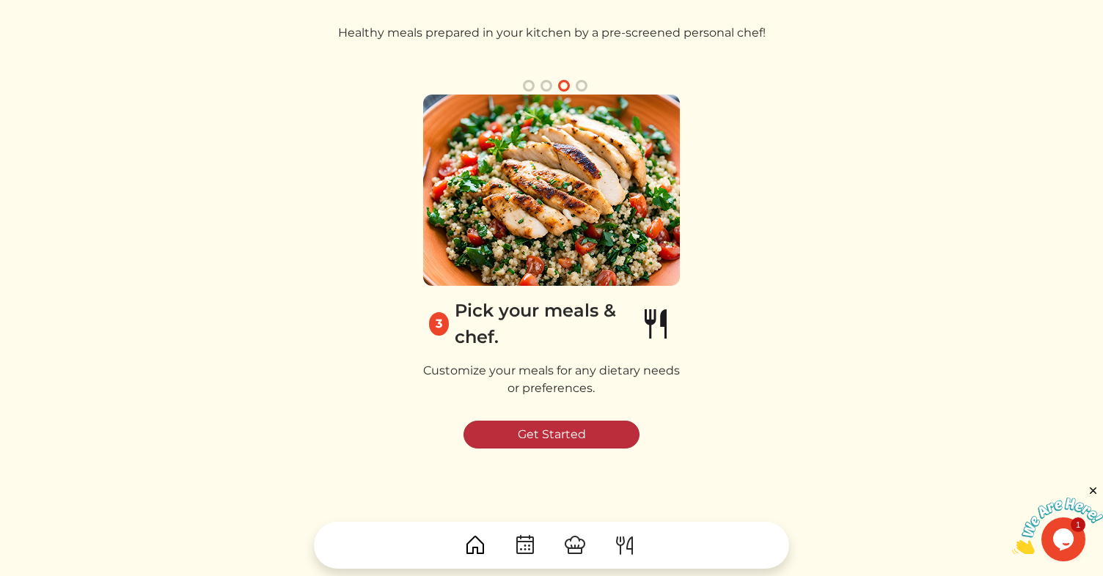
click at [532, 437] on link "Get Started" at bounding box center [551, 435] width 176 height 28
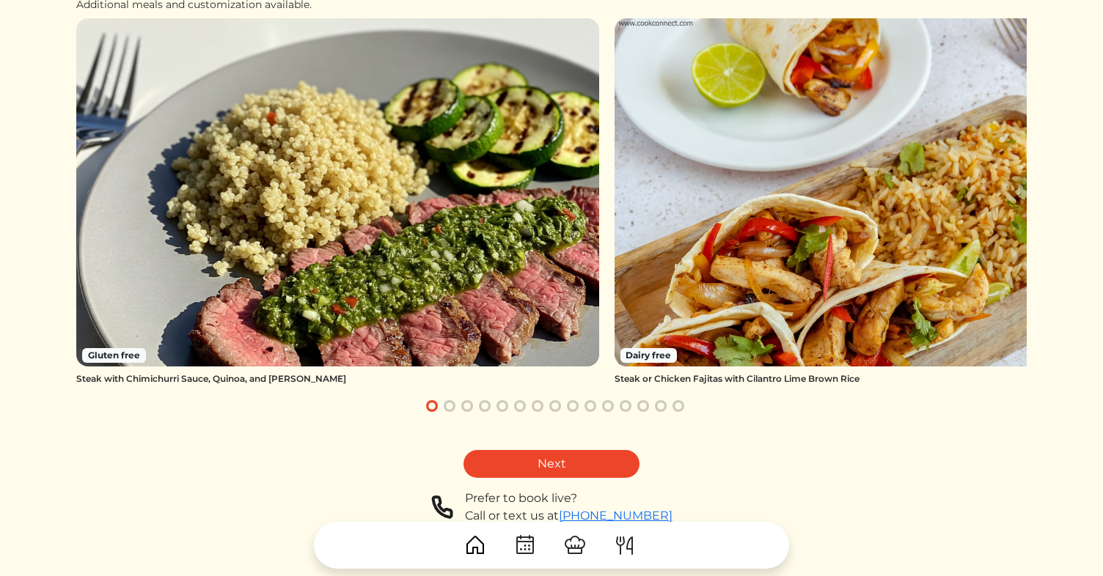
scroll to position [159, 0]
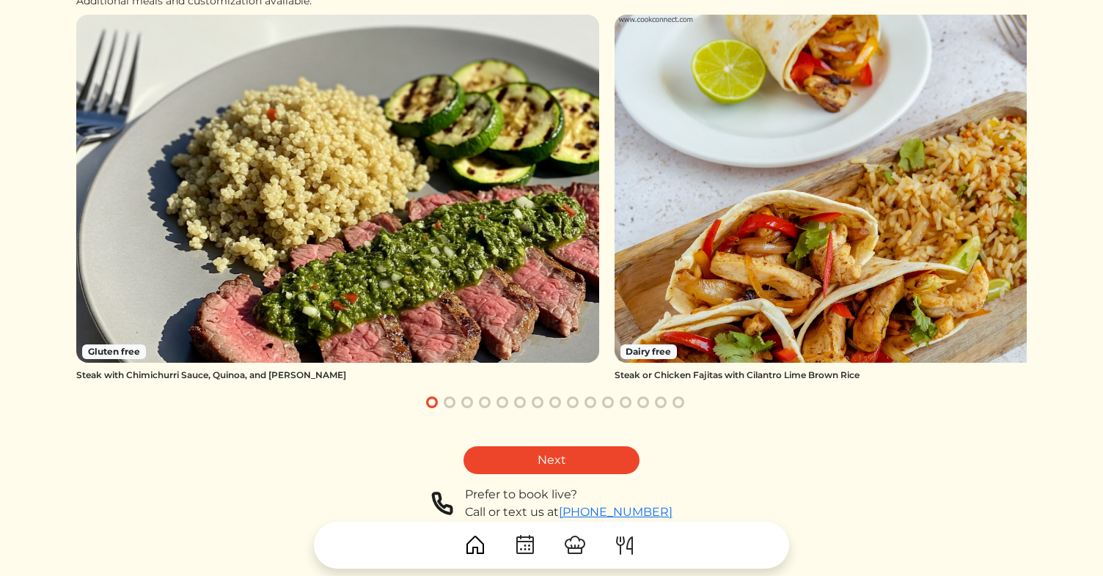
click at [449, 405] on button "button" at bounding box center [450, 403] width 18 height 18
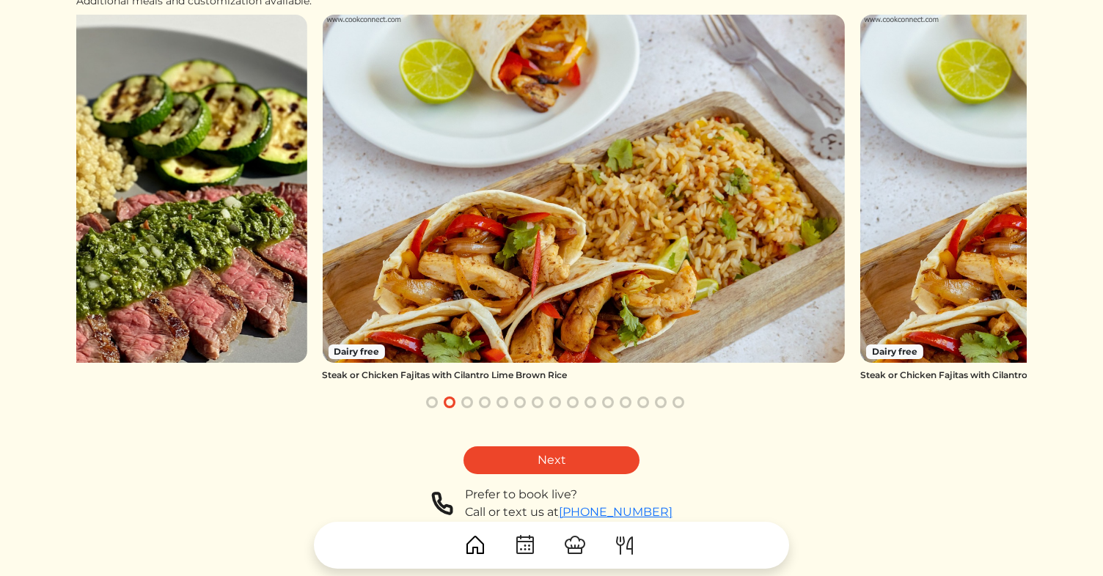
click at [466, 405] on button "button" at bounding box center [467, 403] width 18 height 18
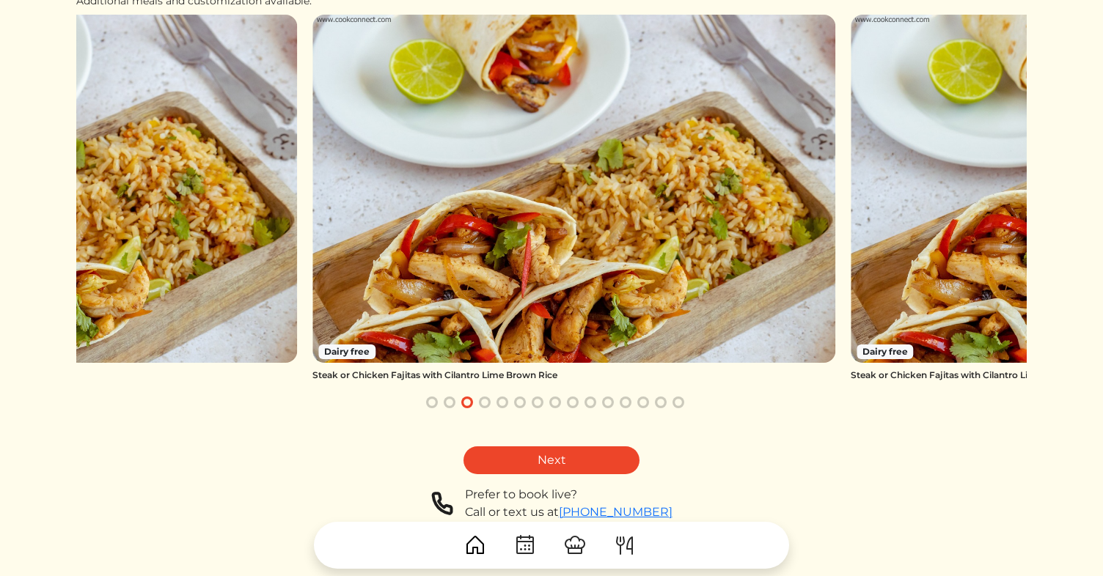
click at [484, 407] on button "button" at bounding box center [485, 403] width 18 height 18
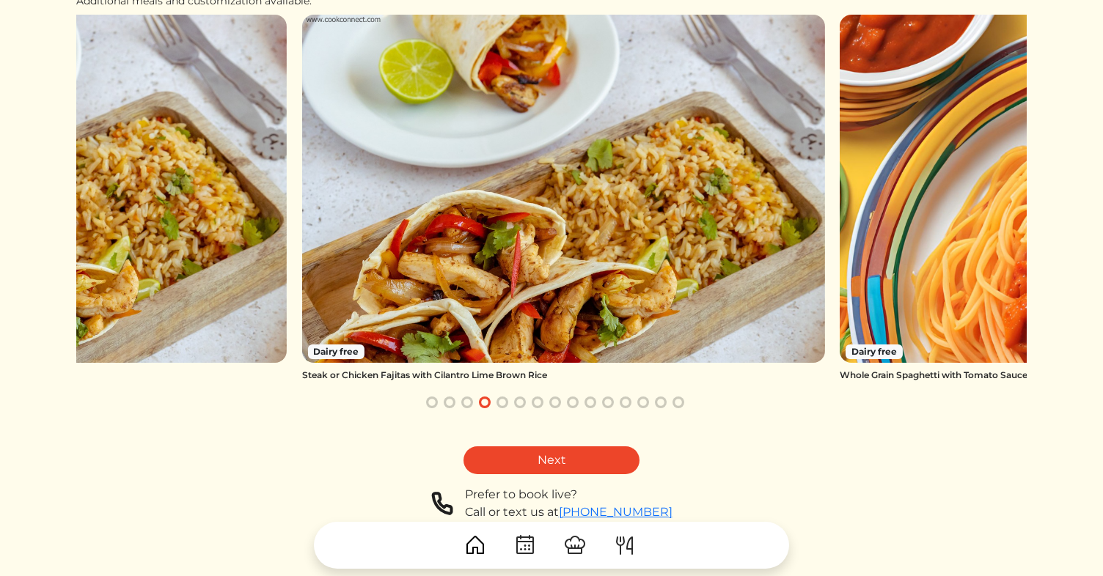
click at [504, 405] on button "button" at bounding box center [502, 403] width 18 height 18
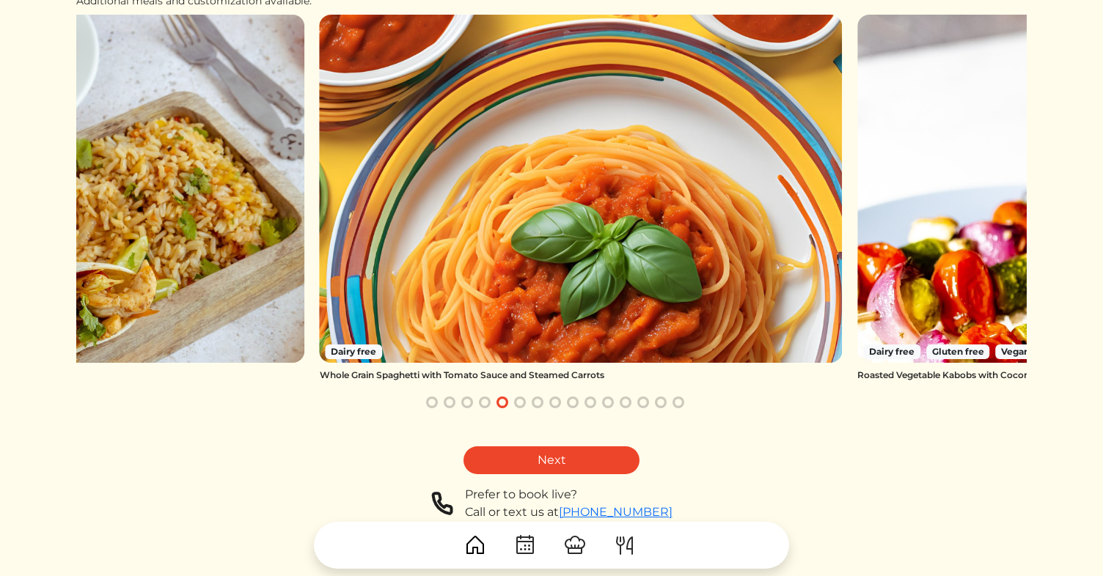
click at [522, 403] on button "button" at bounding box center [520, 403] width 18 height 18
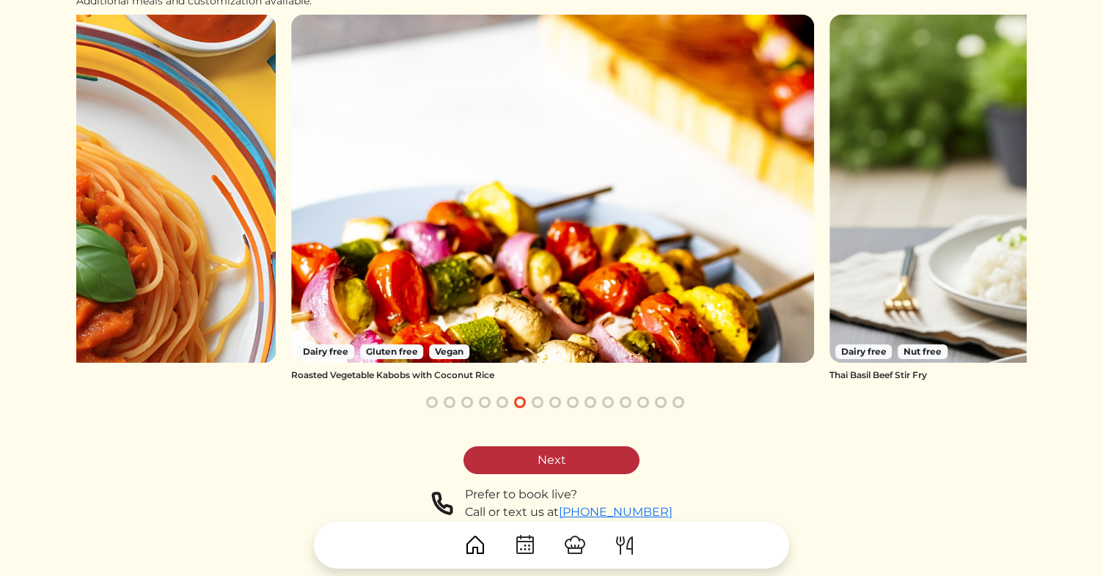
click at [524, 463] on link "Next" at bounding box center [551, 461] width 176 height 28
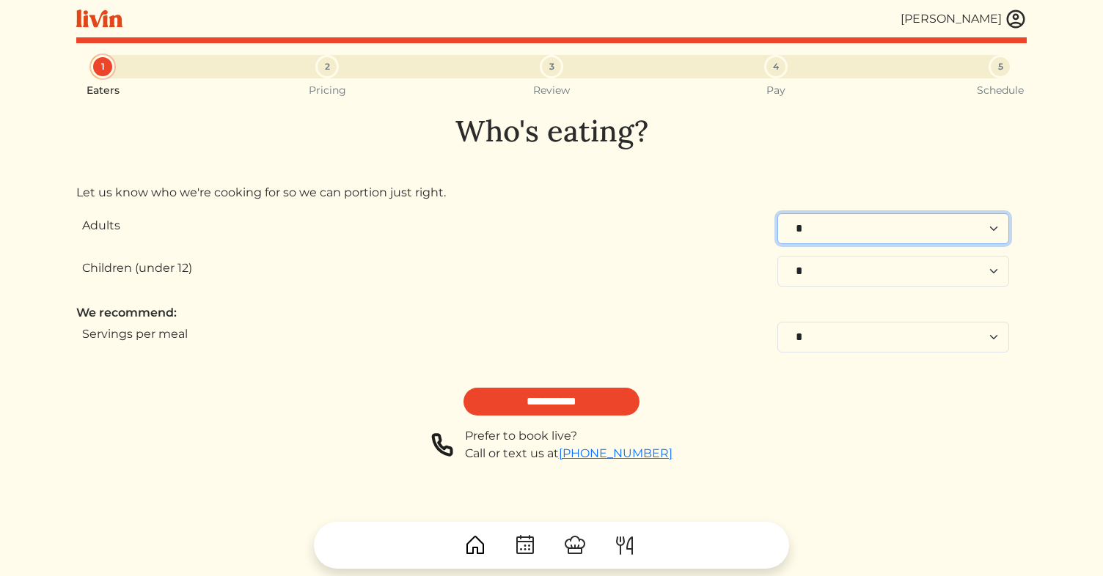
click at [991, 222] on select "* * * * * * * * * **" at bounding box center [893, 228] width 232 height 31
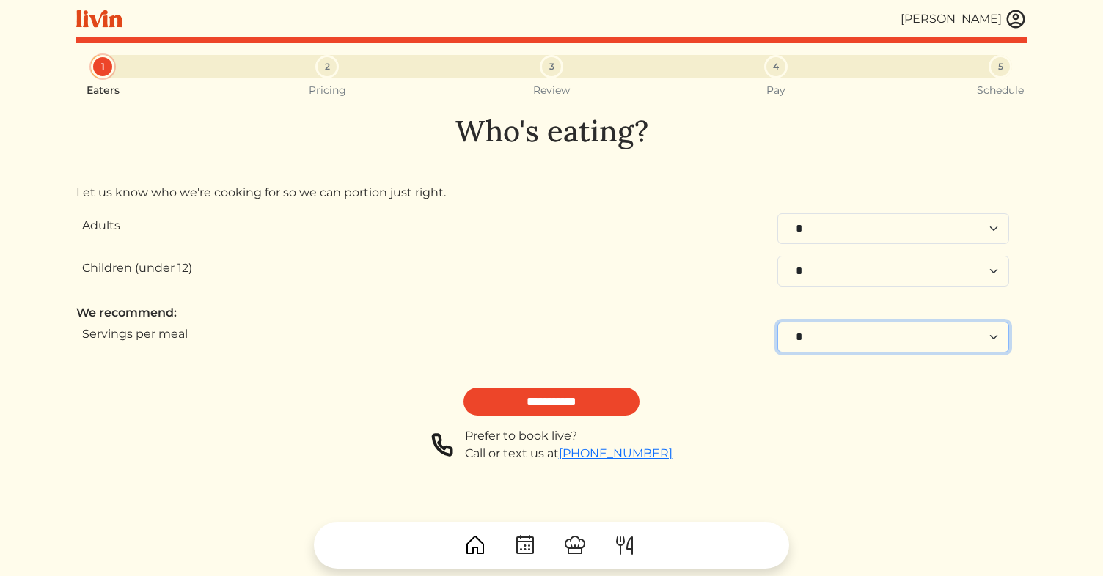
click at [982, 335] on select "* * * * * * * * **" at bounding box center [893, 337] width 232 height 31
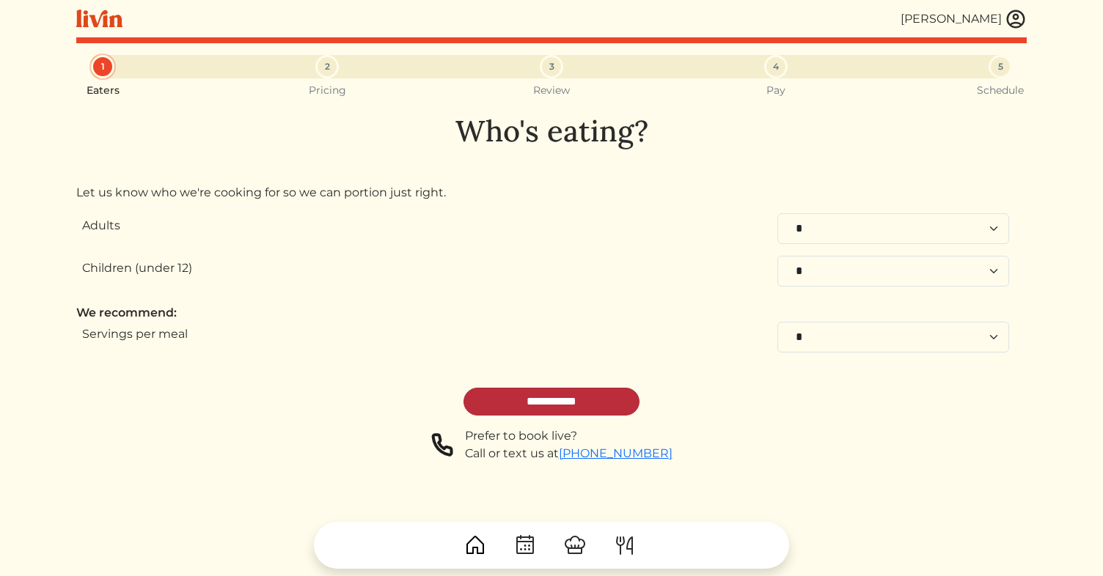
click at [559, 398] on input "**********" at bounding box center [551, 402] width 176 height 28
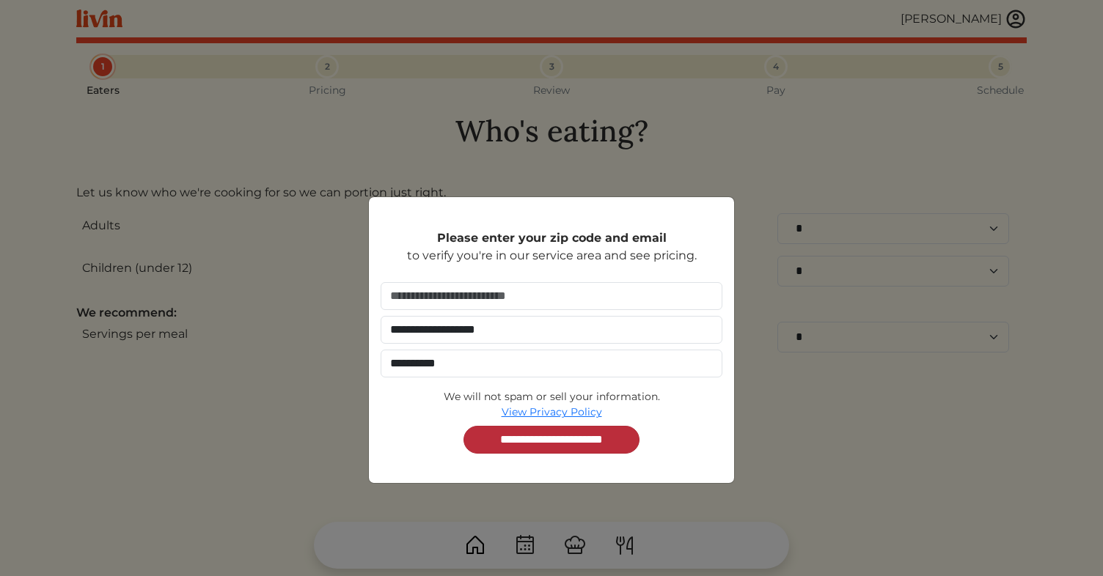
click at [557, 441] on input "**********" at bounding box center [551, 440] width 176 height 28
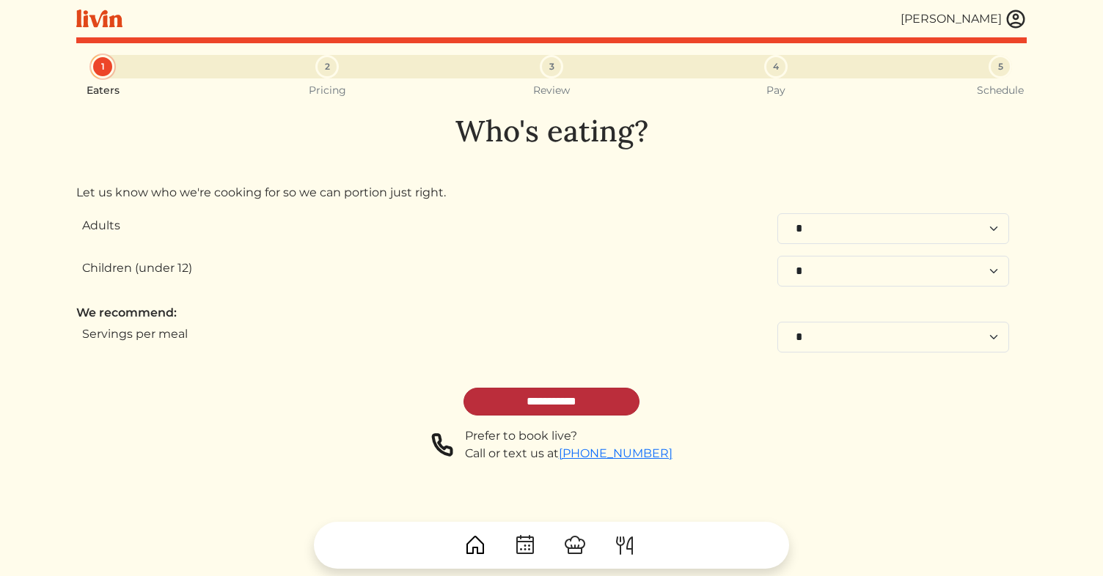
click at [529, 407] on input "**********" at bounding box center [551, 402] width 176 height 28
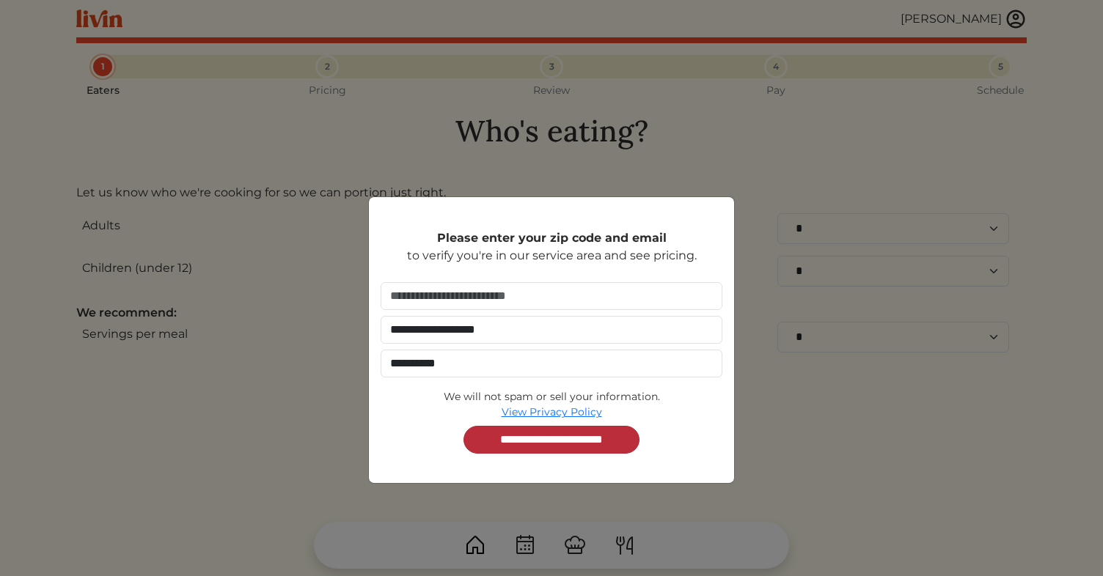
click at [538, 444] on input "**********" at bounding box center [551, 440] width 176 height 28
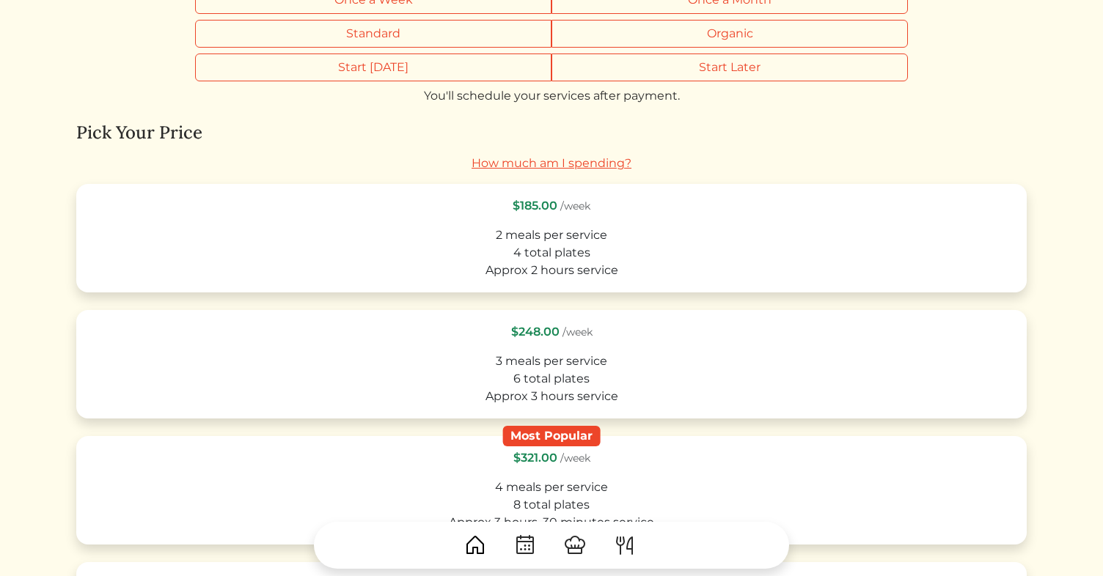
scroll to position [348, 0]
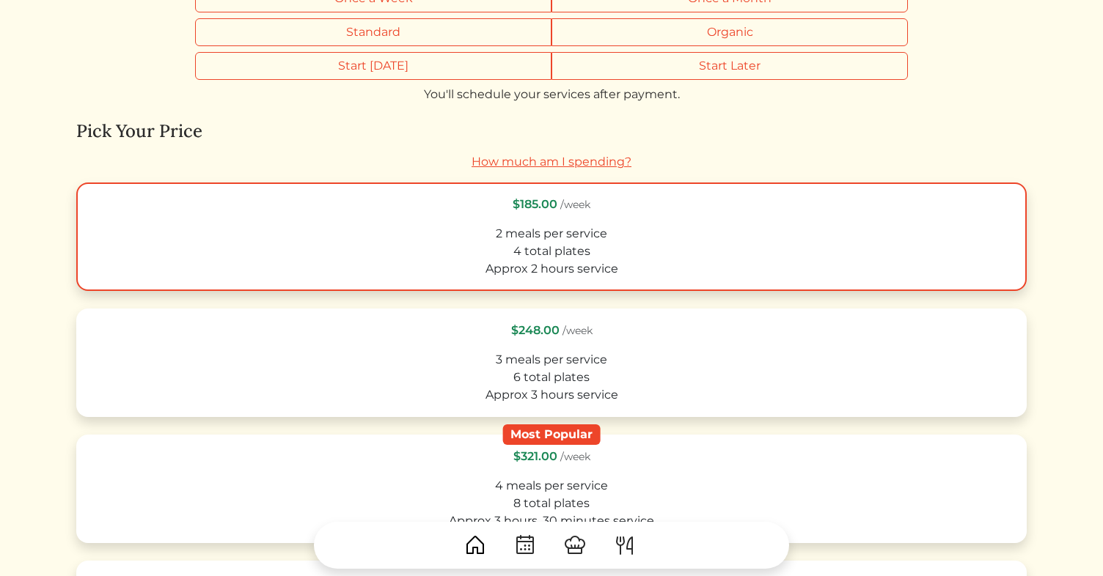
click at [656, 237] on div "2 meals per service" at bounding box center [551, 234] width 924 height 18
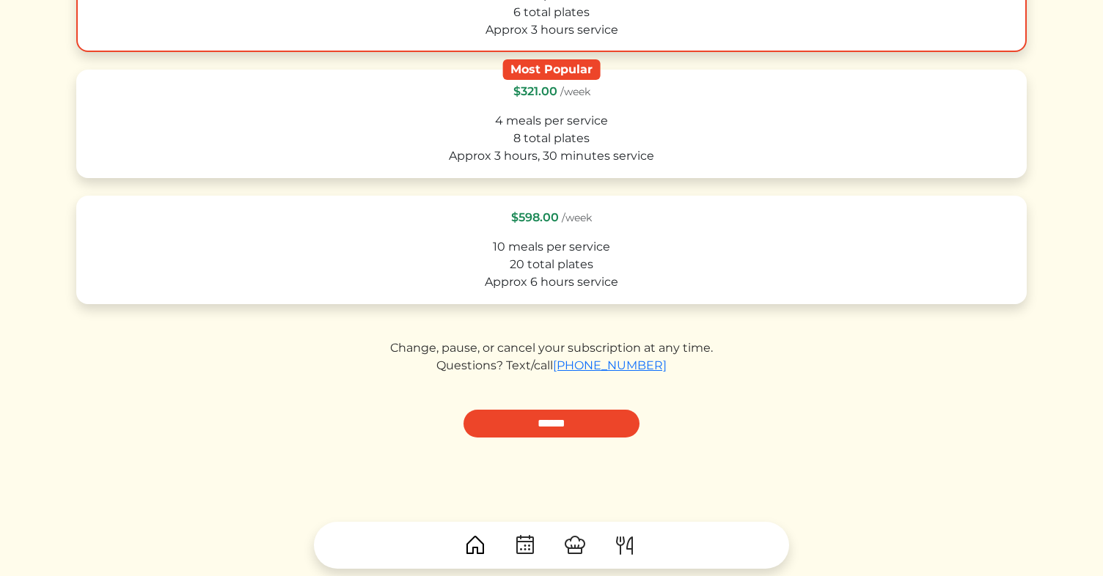
scroll to position [717, 0]
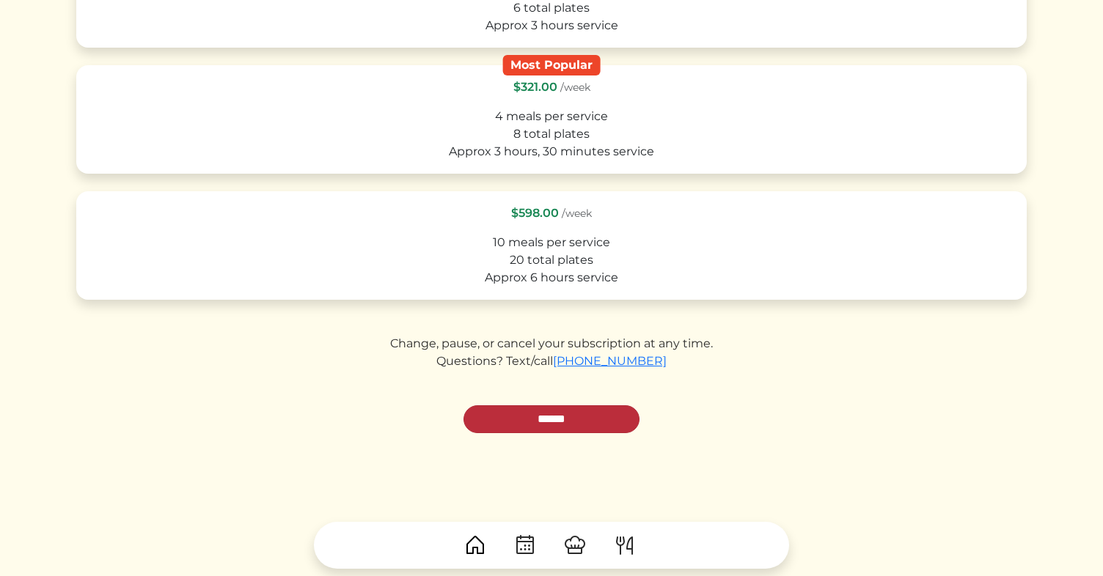
click at [581, 416] on input "******" at bounding box center [551, 419] width 176 height 28
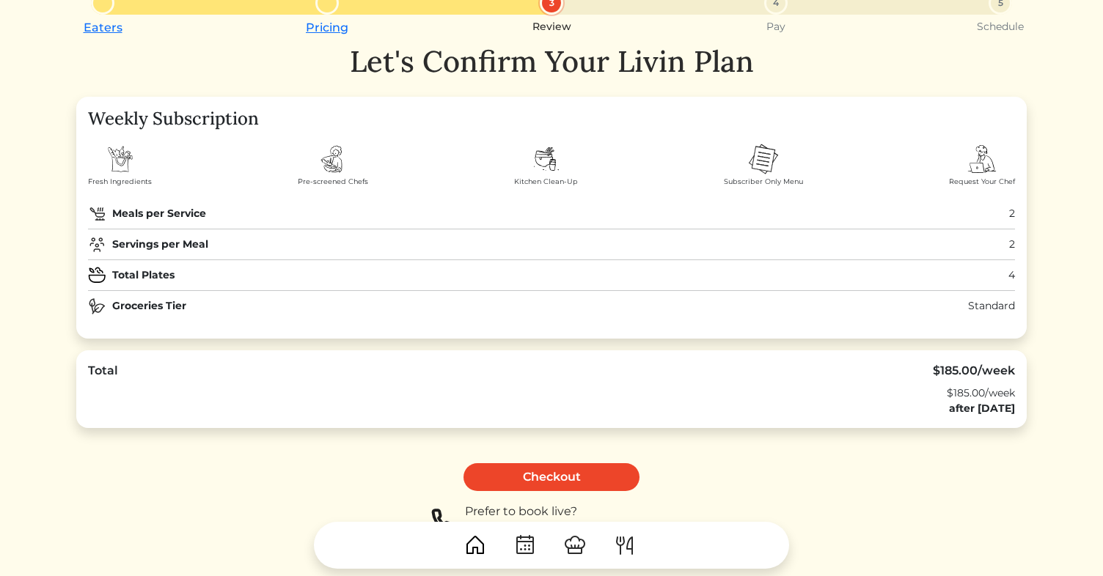
scroll to position [59, 0]
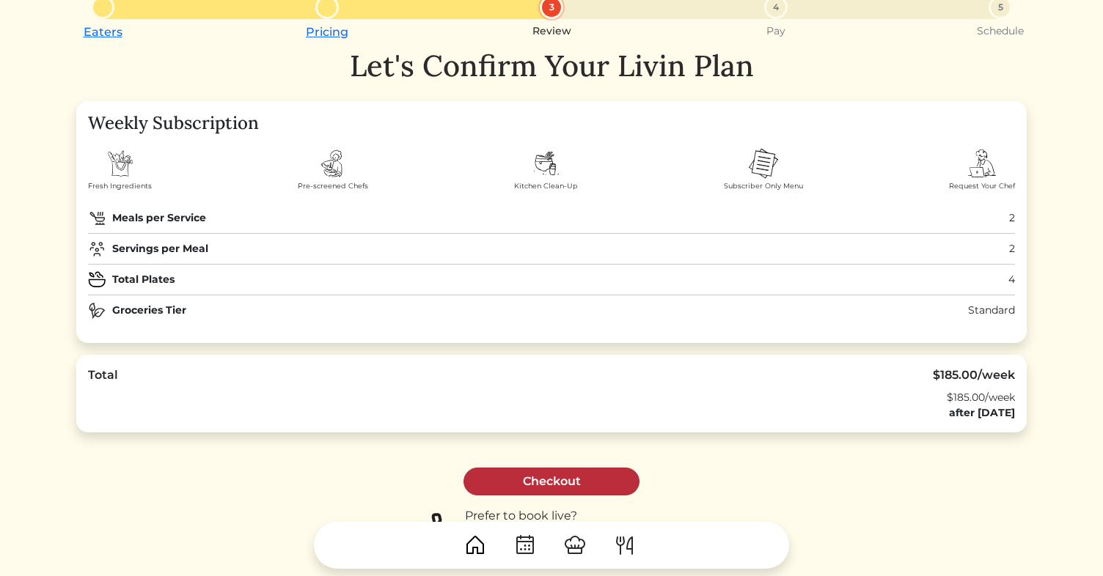
click at [550, 477] on link "Checkout" at bounding box center [551, 482] width 176 height 28
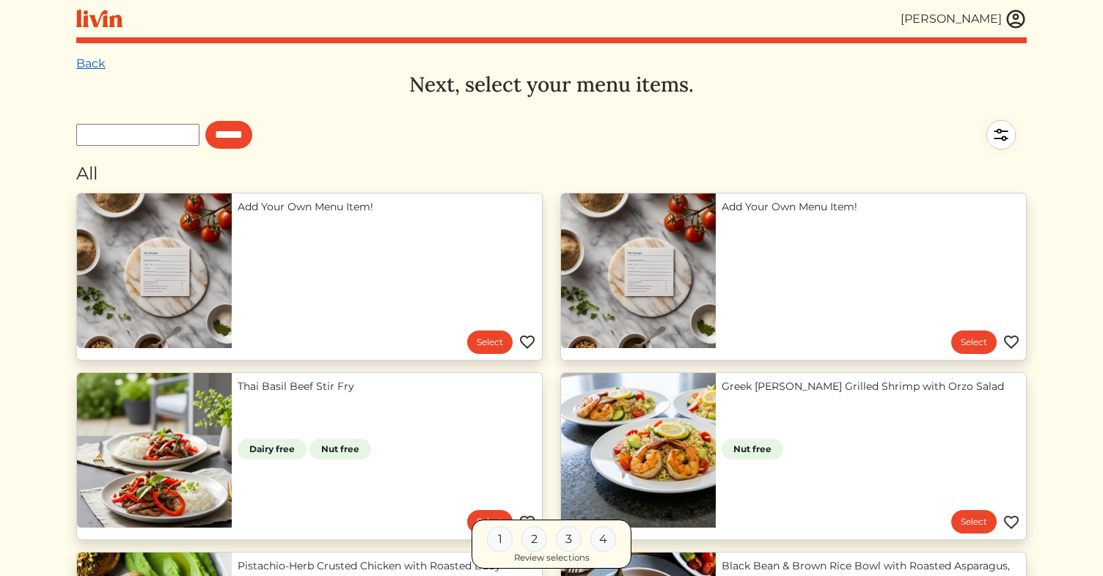
click at [89, 64] on link "Back" at bounding box center [90, 63] width 29 height 14
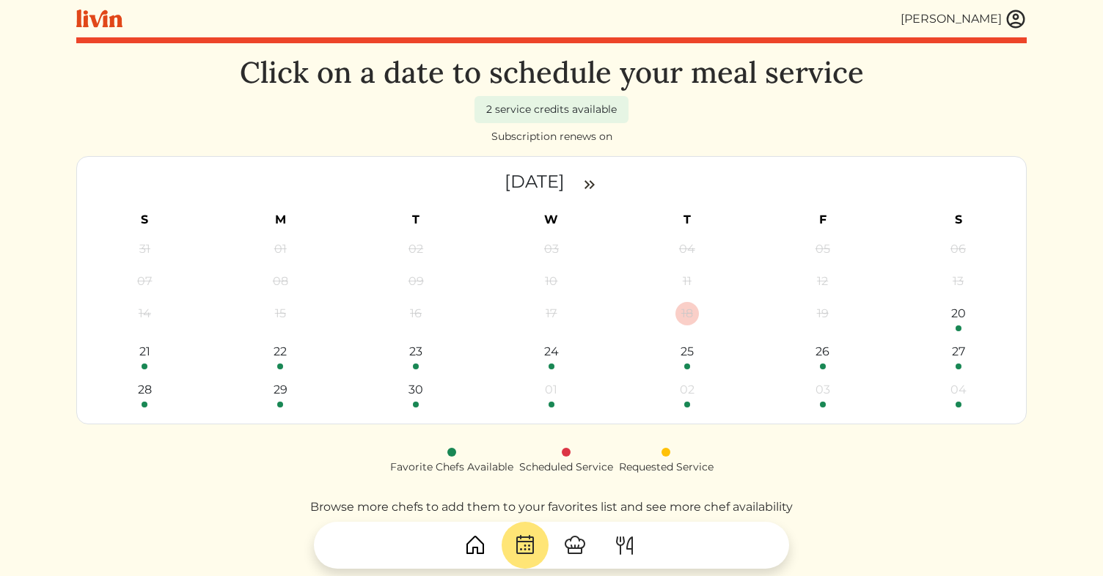
click at [89, 64] on div "Click on a date to schedule your meal service 2 service credits available Subsc…" at bounding box center [551, 305] width 950 height 501
click at [473, 546] on img at bounding box center [474, 545] width 23 height 23
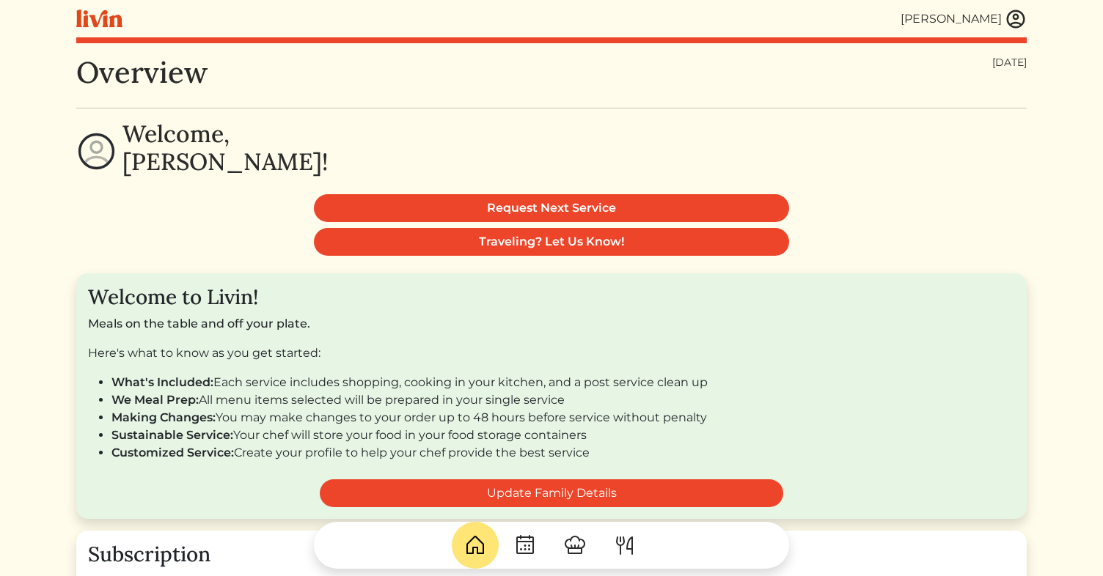
click at [526, 544] on img at bounding box center [524, 545] width 23 height 23
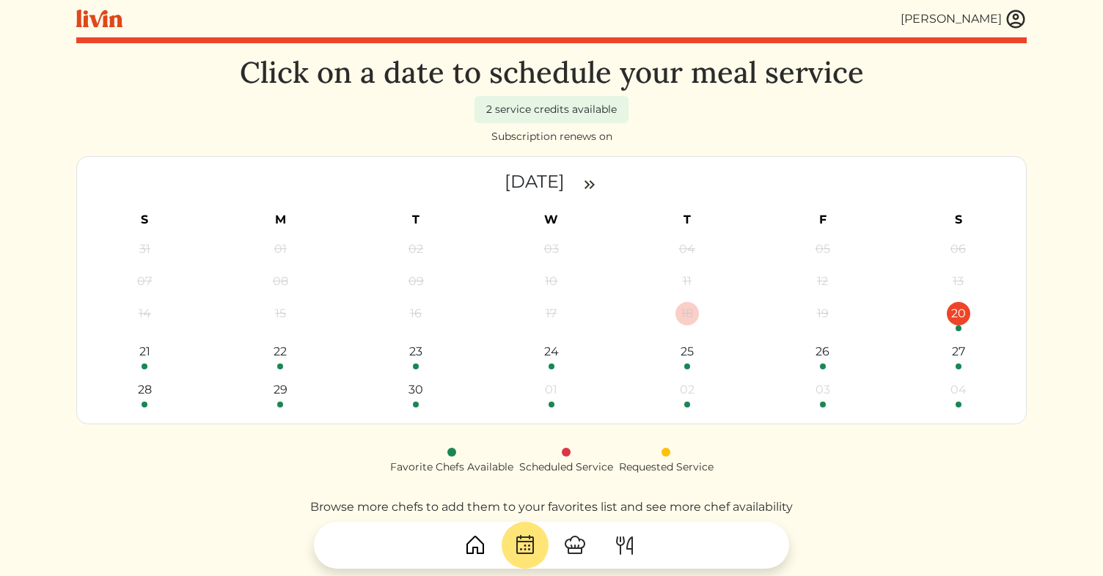
click at [956, 309] on div "20" at bounding box center [958, 313] width 23 height 23
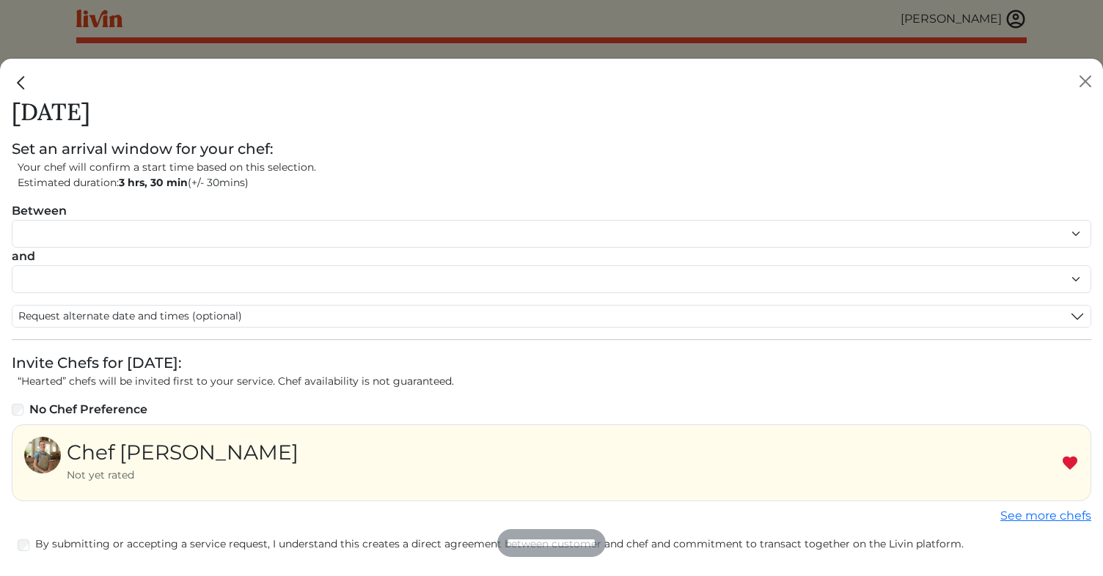
scroll to position [41, 0]
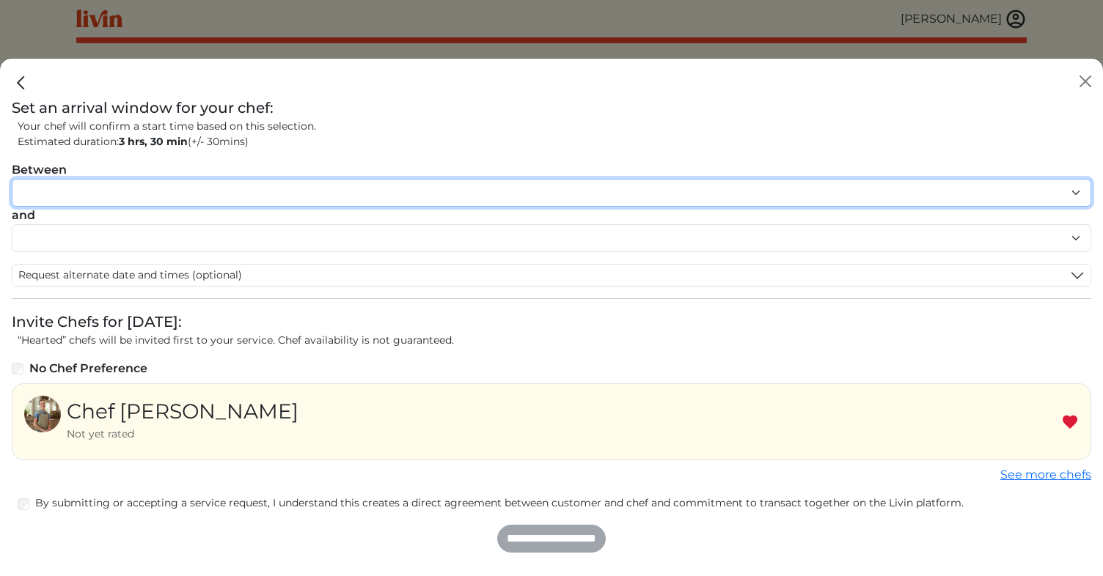
click at [228, 191] on select "******* ******* ******* ******* ******* ******* ******** ******** ******** ****…" at bounding box center [551, 193] width 1079 height 28
select select "********"
click at [12, 179] on select "******* ******* ******* ******* ******* ******* ******** ******** ******** ****…" at bounding box center [551, 193] width 1079 height 28
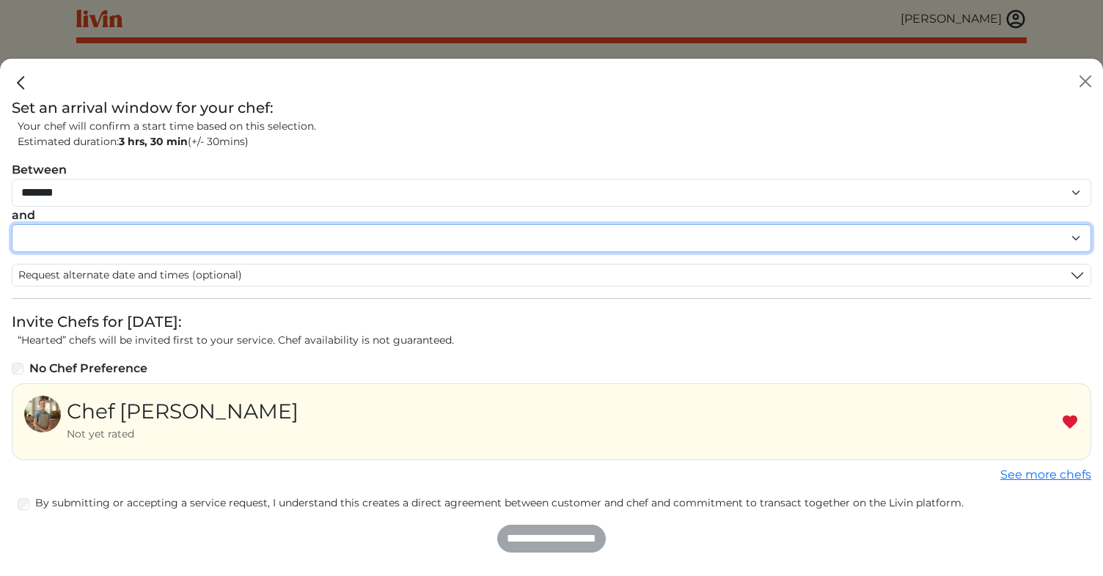
click at [170, 246] on select "******* ******* ******* ******* ******* ******* ******** ******** ******** ****…" at bounding box center [551, 238] width 1079 height 28
select select "********"
click at [12, 224] on select "******* ******* ******* ******* ******* ******* ******** ******** ******** ****…" at bounding box center [551, 238] width 1079 height 28
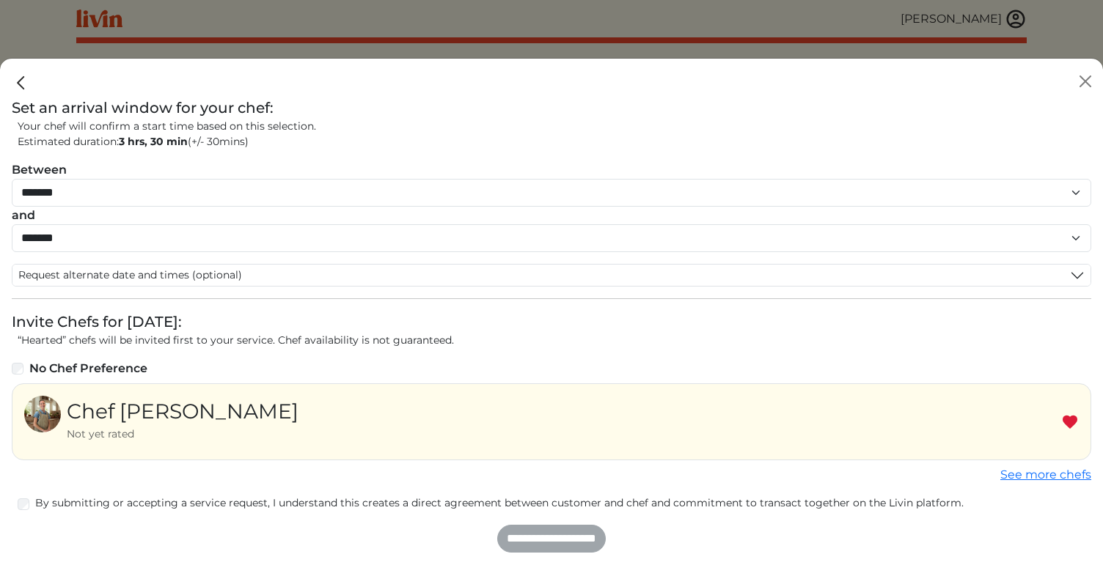
click at [557, 338] on p "“Hearted” chefs will be invited first to your service. Chef availability is not…" at bounding box center [555, 340] width 1074 height 15
click at [114, 431] on div "Not yet rated" at bounding box center [183, 434] width 232 height 15
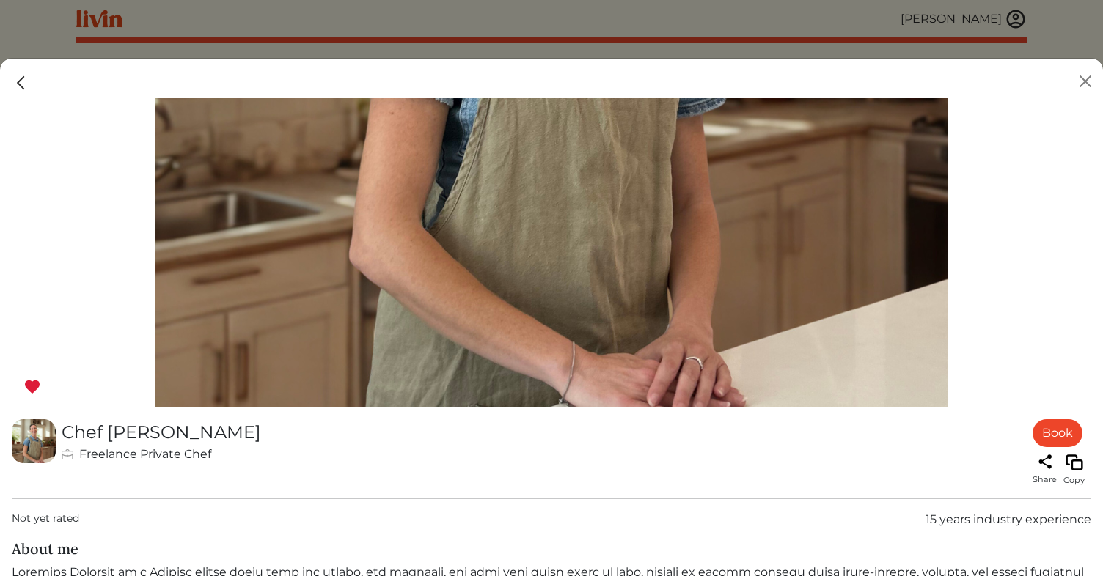
scroll to position [740, 0]
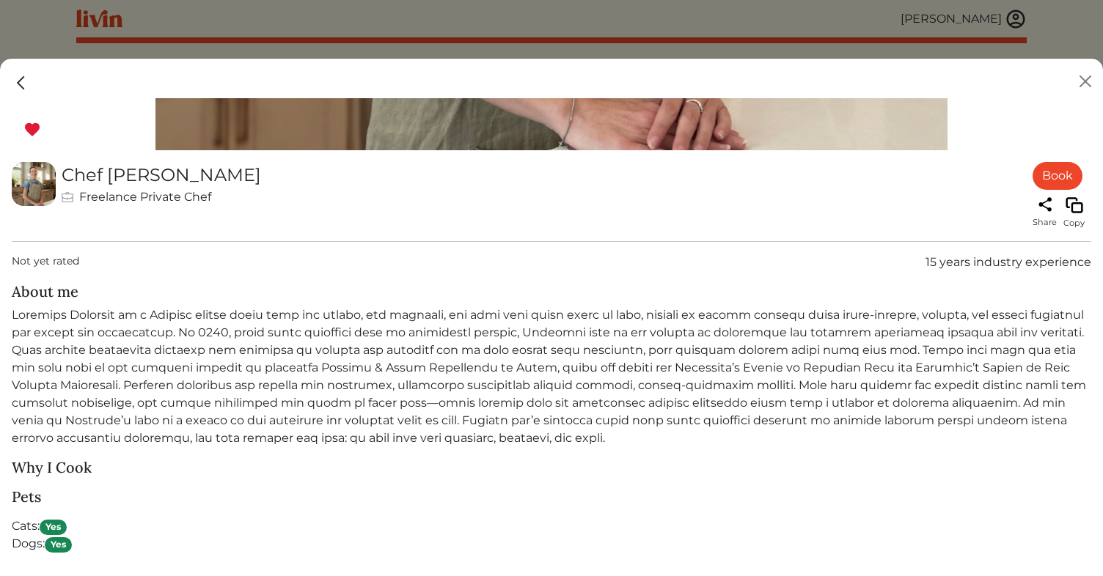
click at [23, 81] on img at bounding box center [21, 82] width 19 height 19
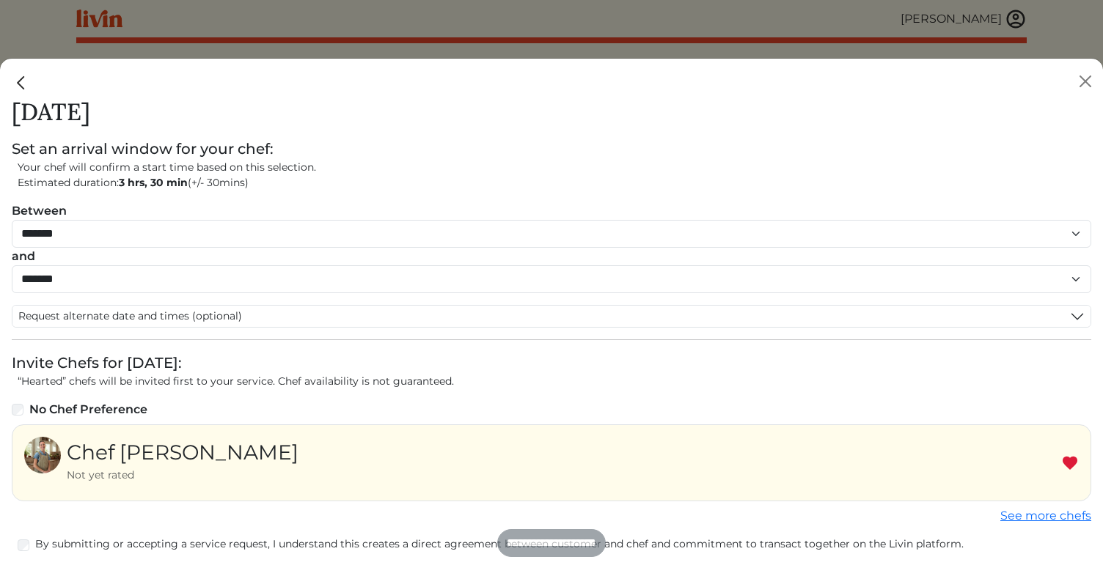
select select "********"
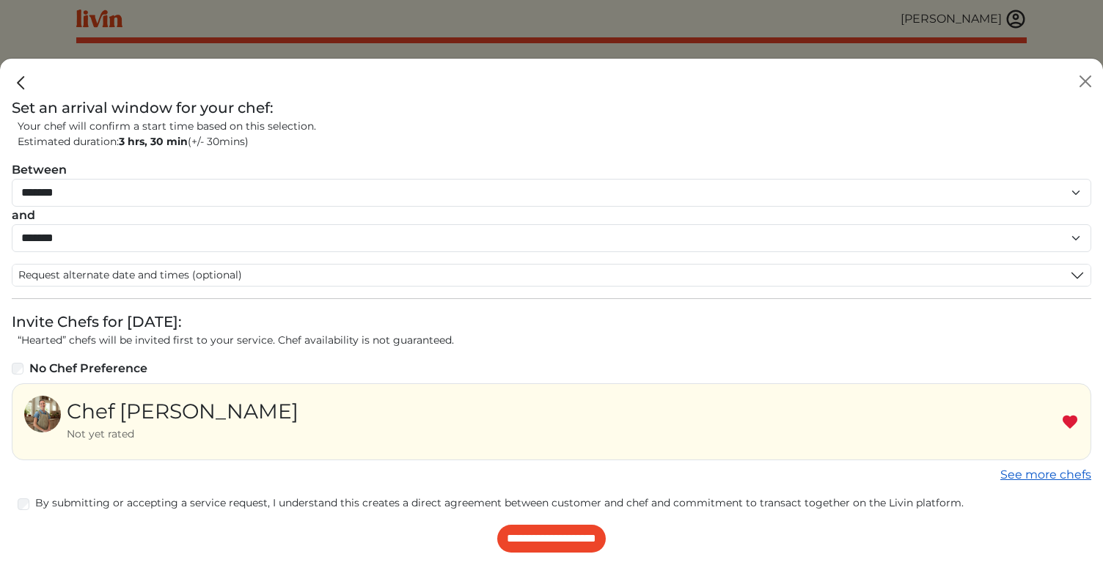
click at [1035, 477] on link "See more chefs" at bounding box center [1045, 475] width 91 height 14
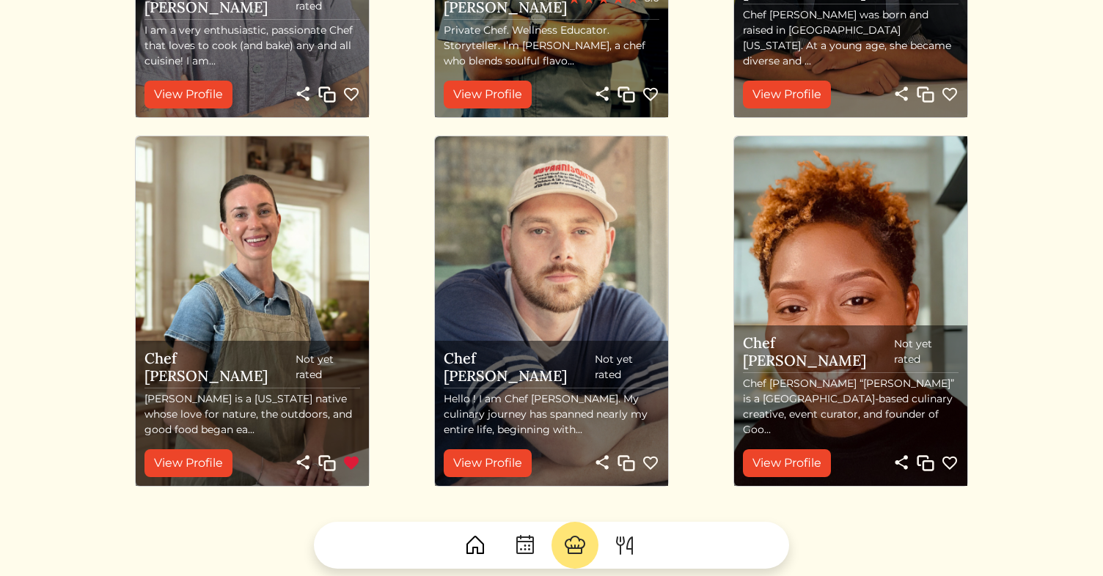
scroll to position [356, 0]
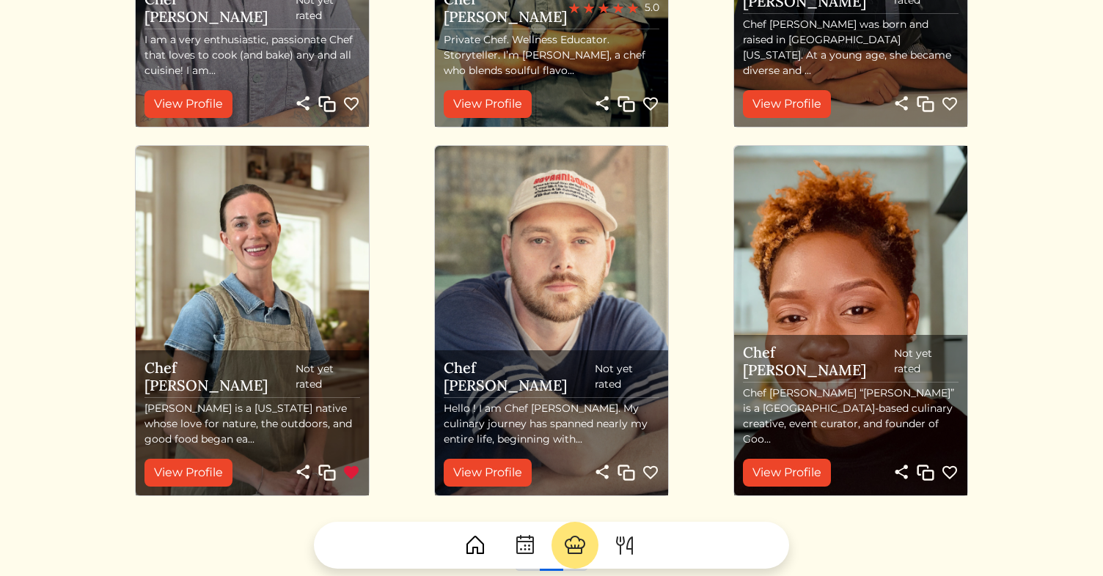
click at [887, 278] on img at bounding box center [850, 321] width 233 height 350
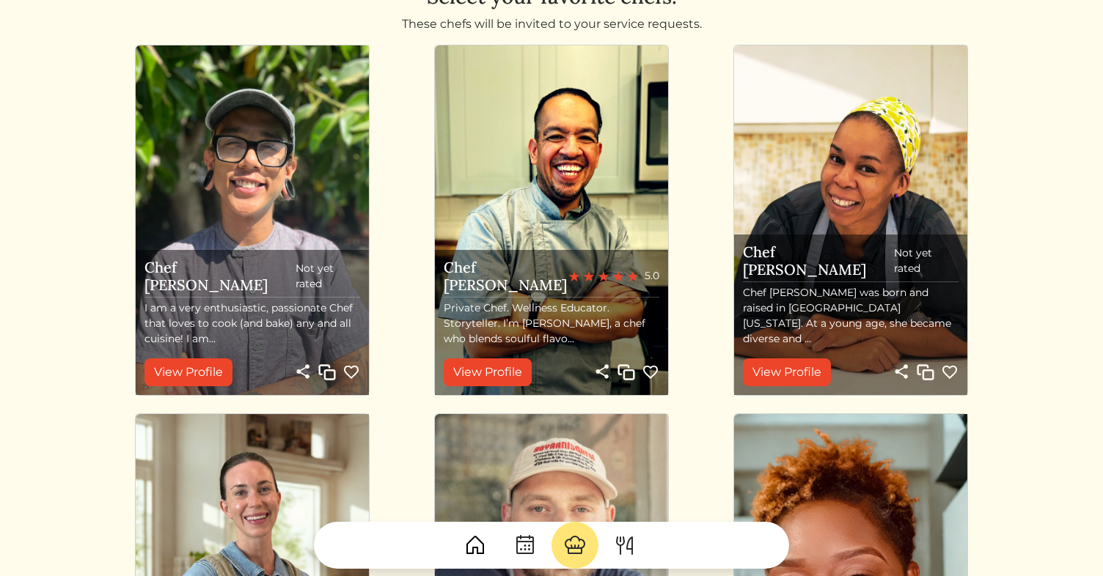
scroll to position [97, 0]
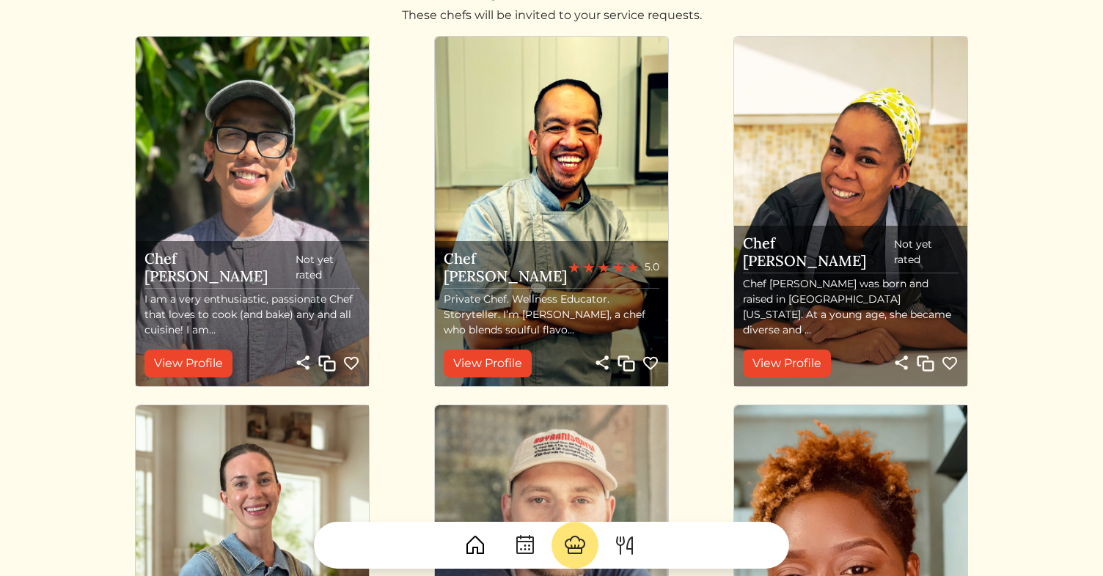
click at [662, 292] on div "Chef [PERSON_NAME] 5.0 Private Chef. Wellness Educator. Storyteller. I’m [PERSO…" at bounding box center [551, 313] width 233 height 145
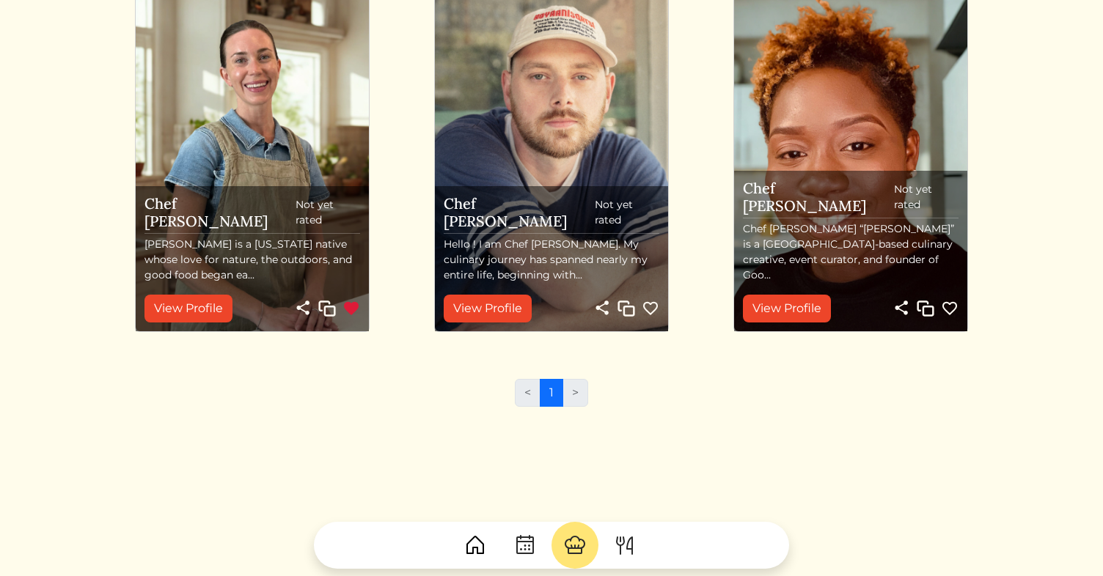
scroll to position [535, 0]
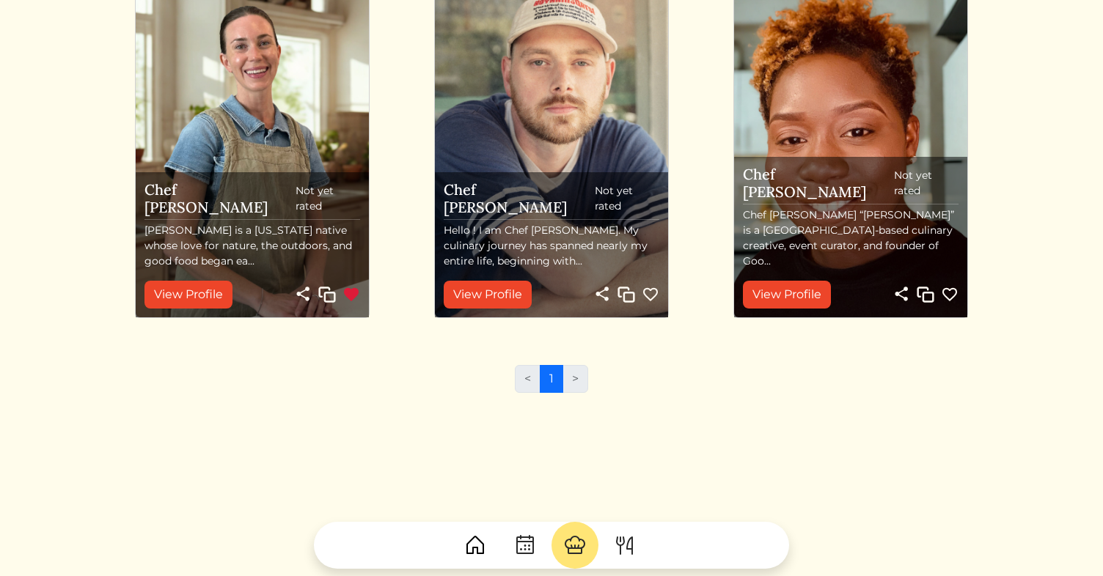
click at [573, 378] on li ">" at bounding box center [575, 379] width 25 height 28
click at [532, 378] on li "<" at bounding box center [528, 379] width 26 height 28
click at [613, 549] on img at bounding box center [624, 545] width 23 height 23
